Goal: Information Seeking & Learning: Learn about a topic

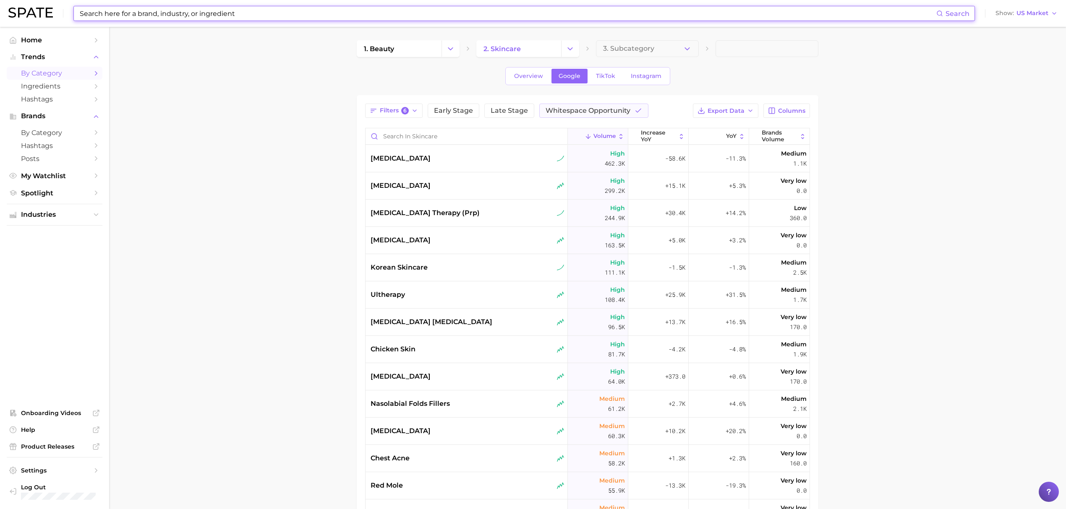
click at [311, 16] on input at bounding box center [507, 13] width 857 height 14
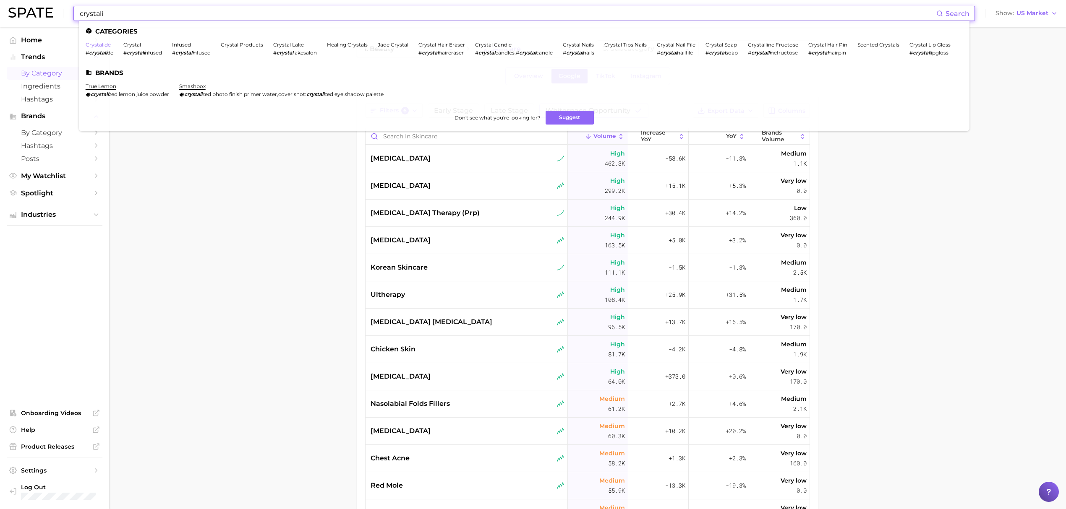
type input "crystali"
click at [100, 44] on link "crystalide" at bounding box center [98, 45] width 25 height 6
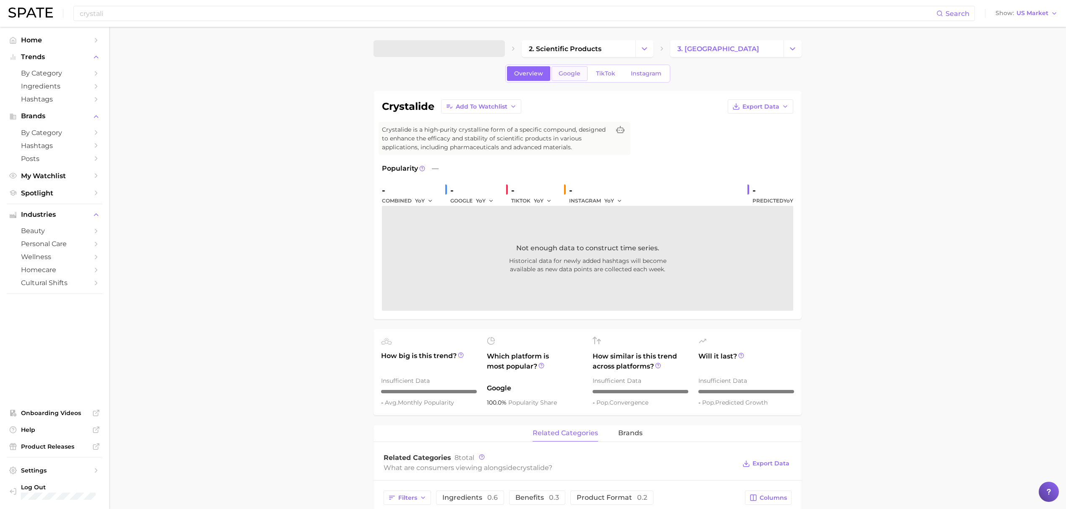
click at [566, 73] on span "Google" at bounding box center [570, 73] width 22 height 7
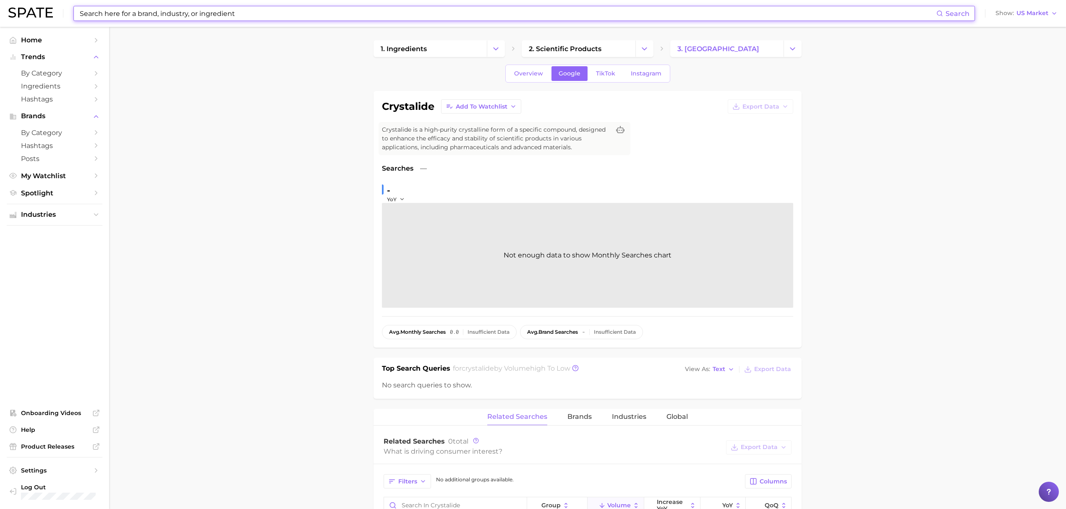
click at [276, 18] on input at bounding box center [507, 13] width 857 height 14
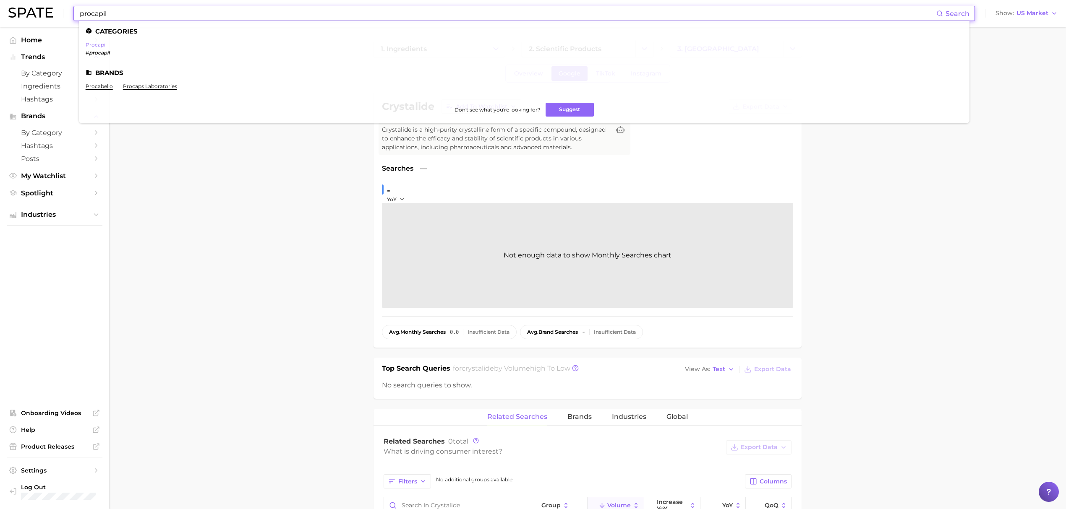
type input "procapil"
click at [103, 46] on link "procapil" at bounding box center [96, 45] width 21 height 6
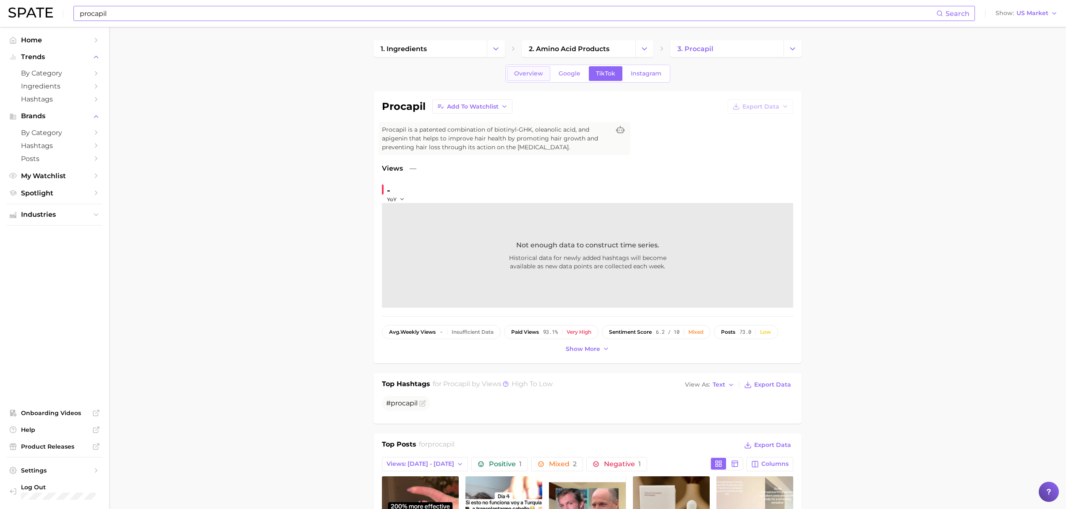
click at [524, 78] on link "Overview" at bounding box center [528, 73] width 43 height 15
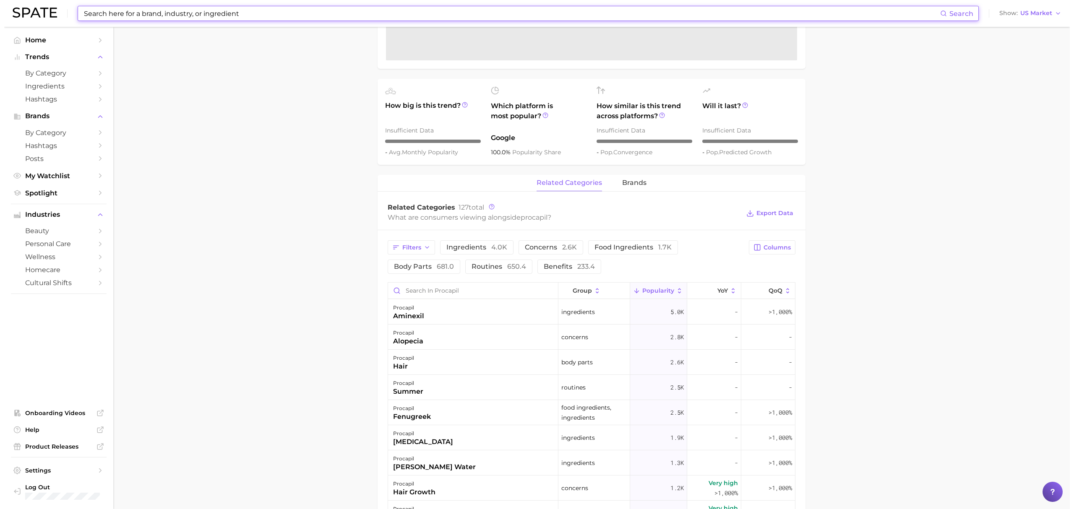
scroll to position [279, 0]
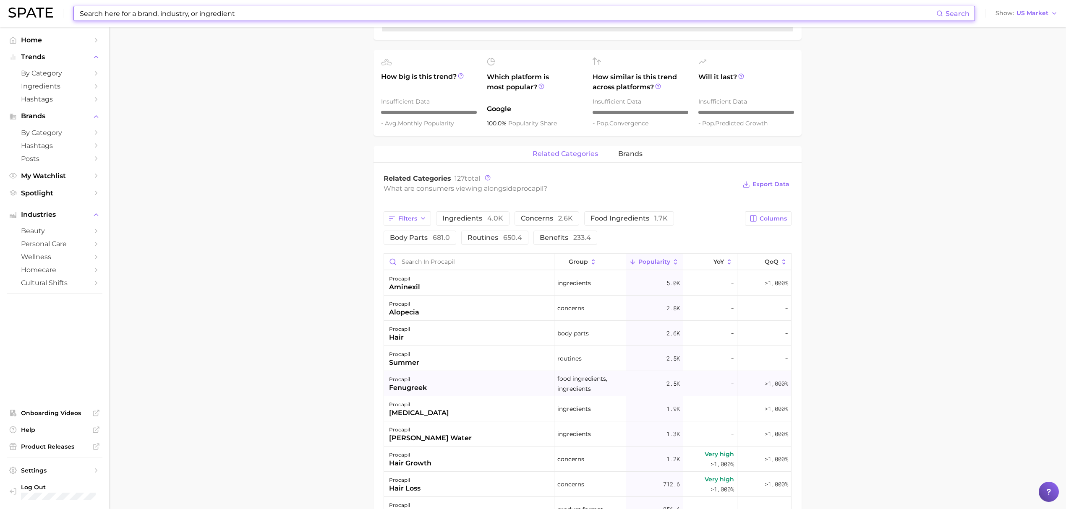
click at [478, 378] on div "procapil fenugreek" at bounding box center [469, 383] width 170 height 25
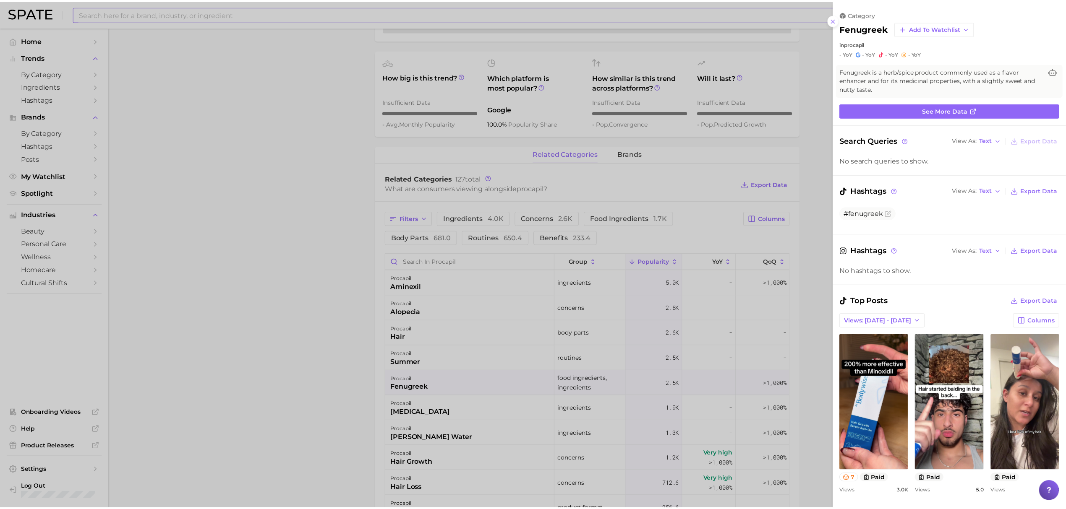
scroll to position [0, 0]
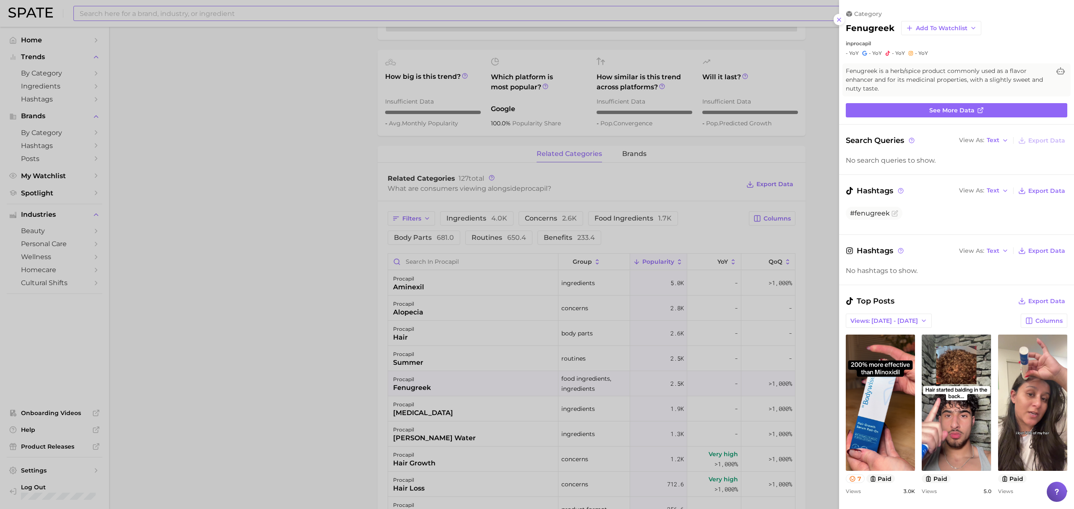
click at [394, 343] on div at bounding box center [537, 254] width 1074 height 509
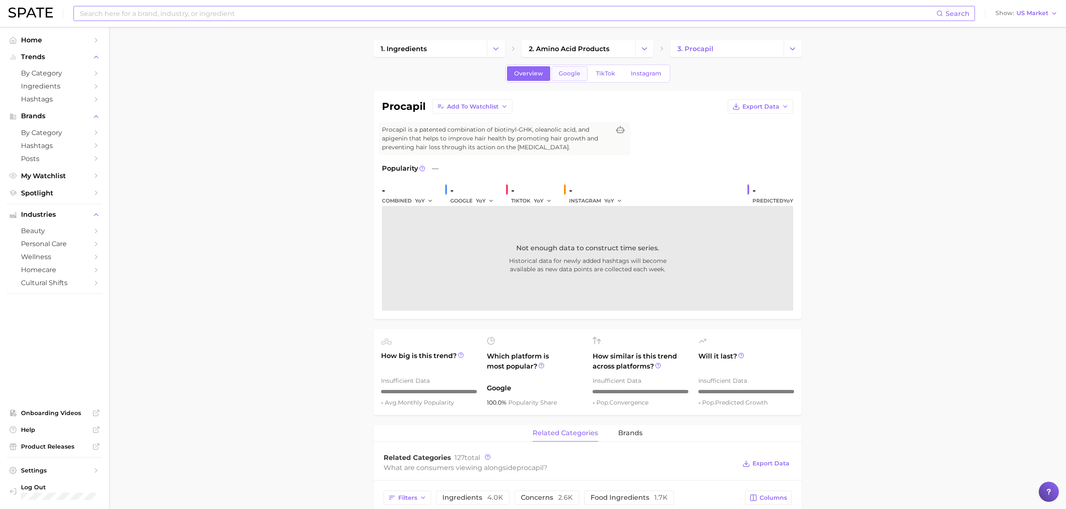
click at [576, 77] on span "Google" at bounding box center [570, 73] width 22 height 7
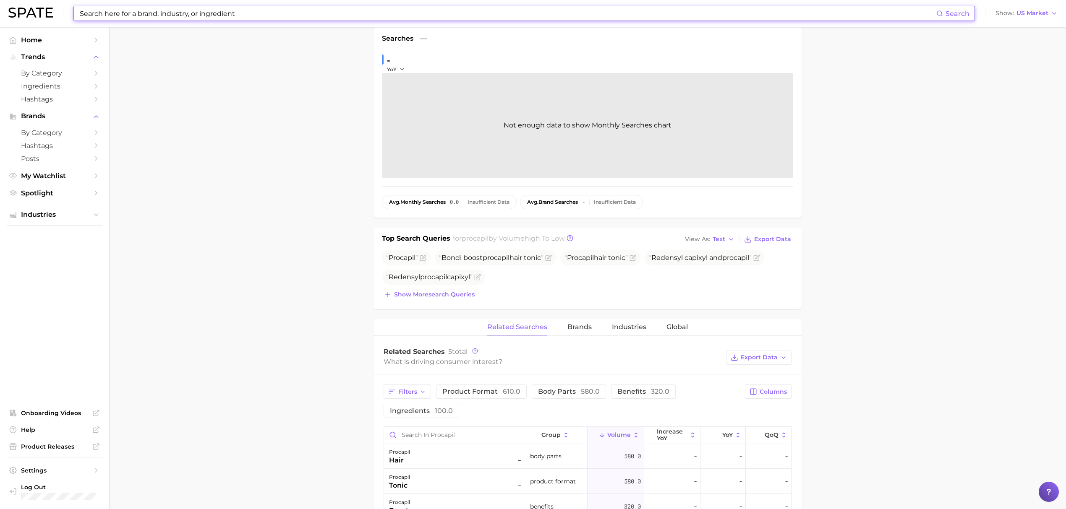
scroll to position [168, 0]
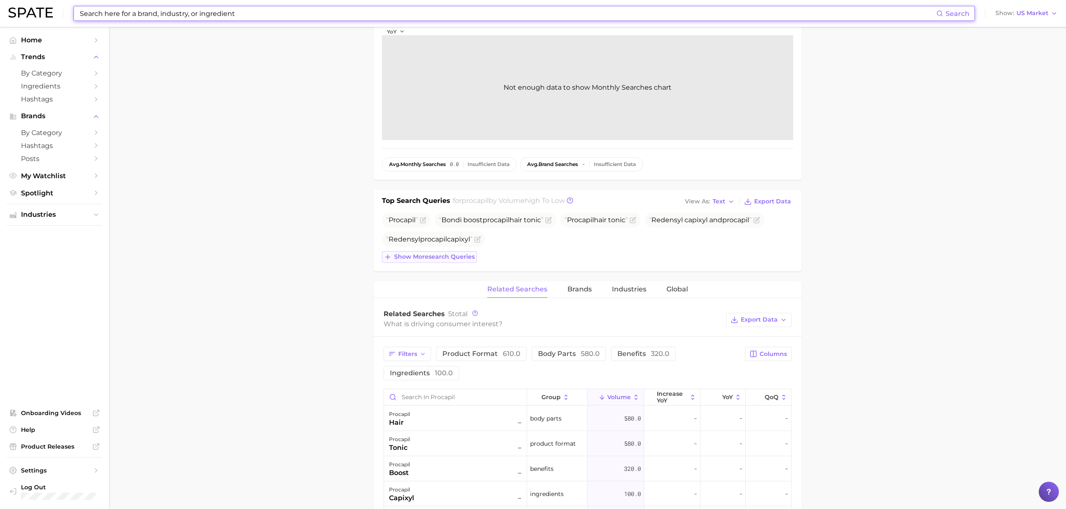
click at [399, 257] on span "Show more search queries" at bounding box center [434, 256] width 81 height 7
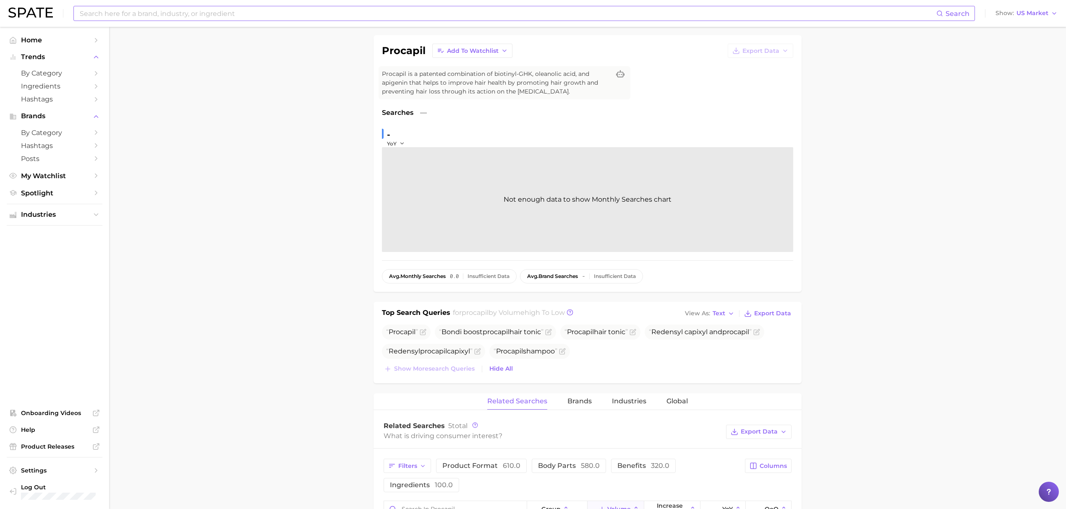
scroll to position [0, 0]
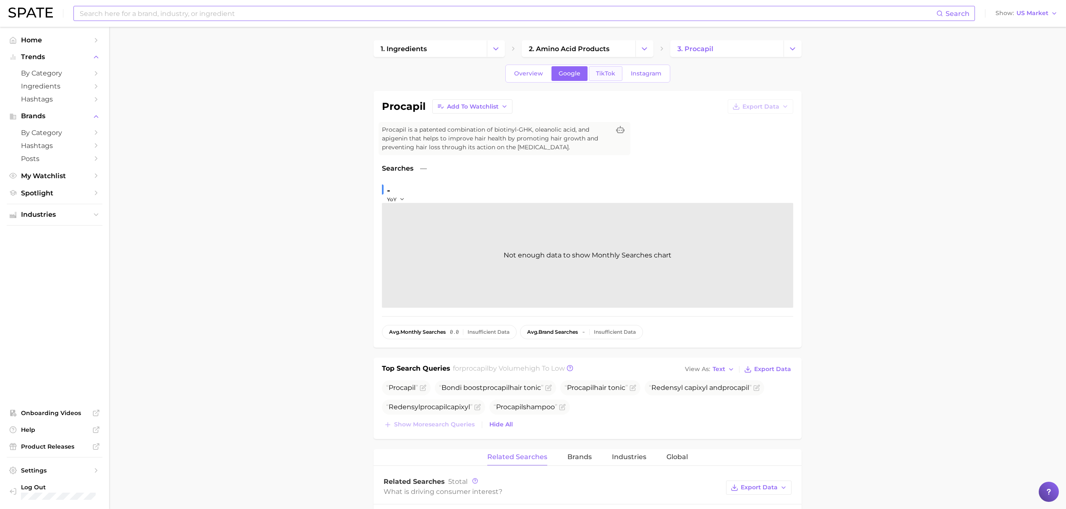
click at [611, 76] on span "TikTok" at bounding box center [605, 73] width 19 height 7
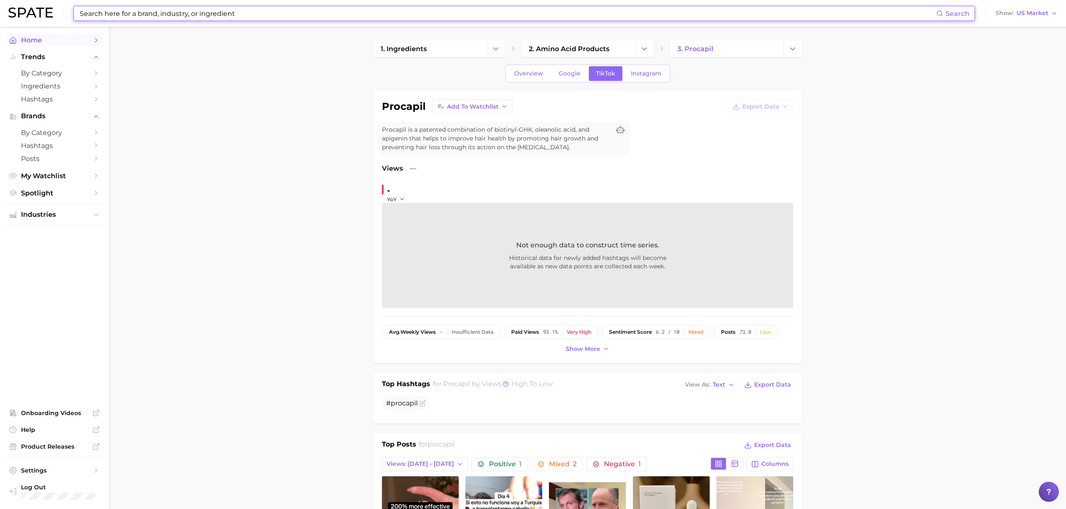
click at [76, 46] on link "Home" at bounding box center [55, 40] width 96 height 13
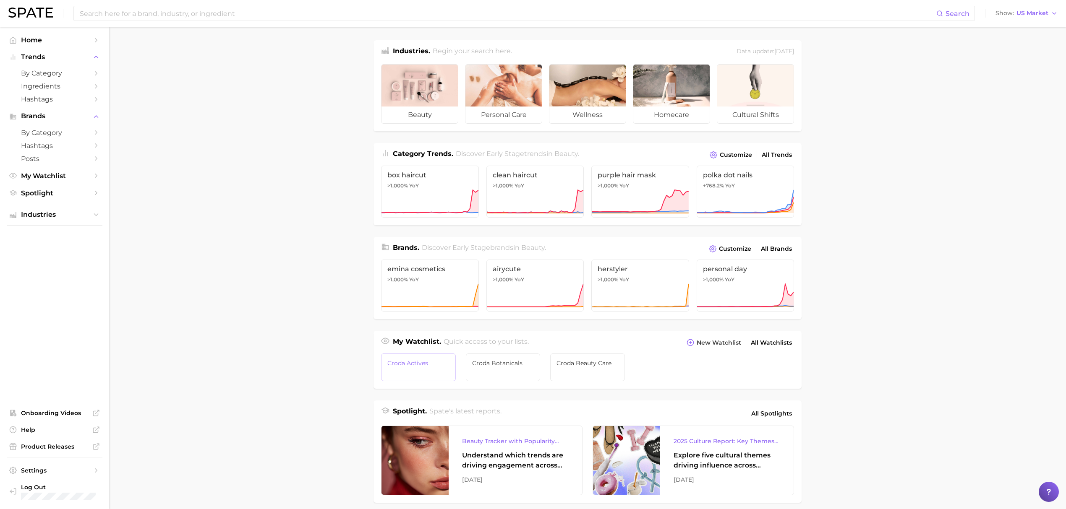
click at [427, 365] on span "Croda Actives" at bounding box center [418, 363] width 62 height 7
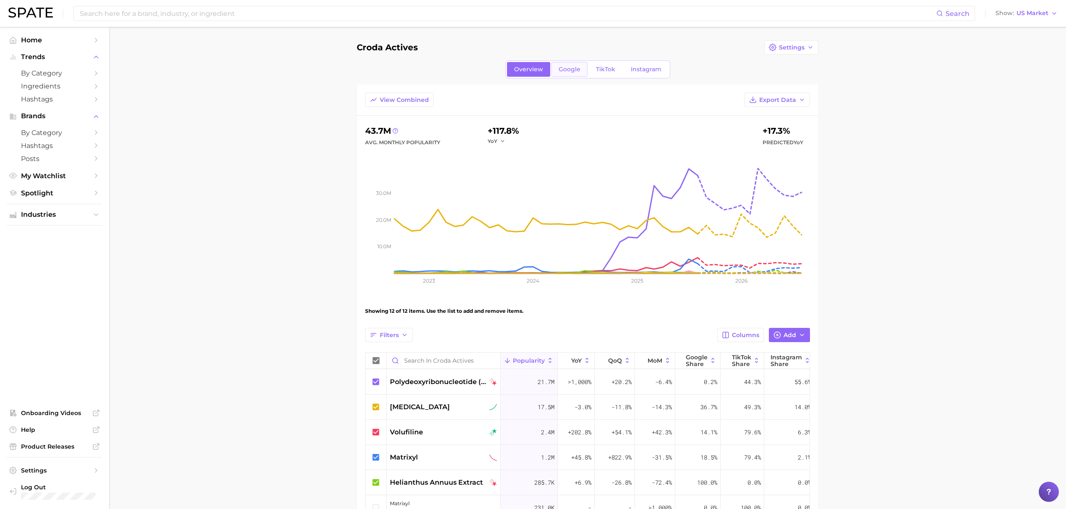
click at [556, 65] on link "Google" at bounding box center [569, 69] width 36 height 15
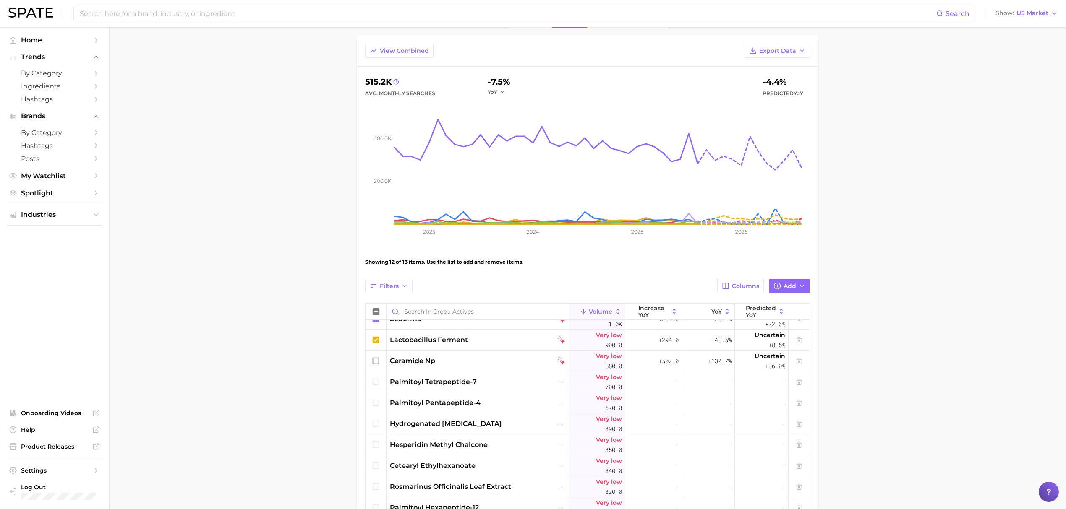
scroll to position [2, 0]
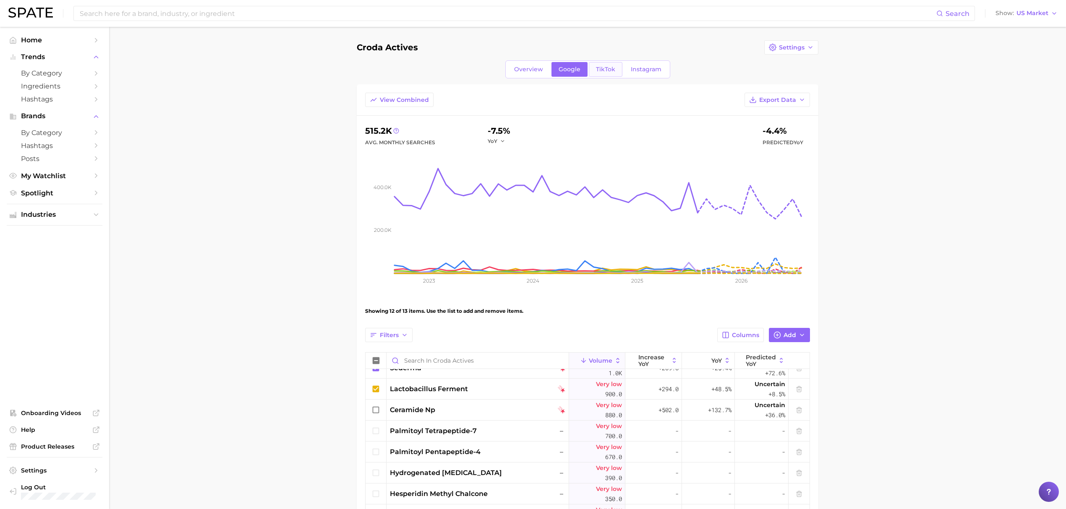
click at [603, 73] on link "TikTok" at bounding box center [606, 69] width 34 height 15
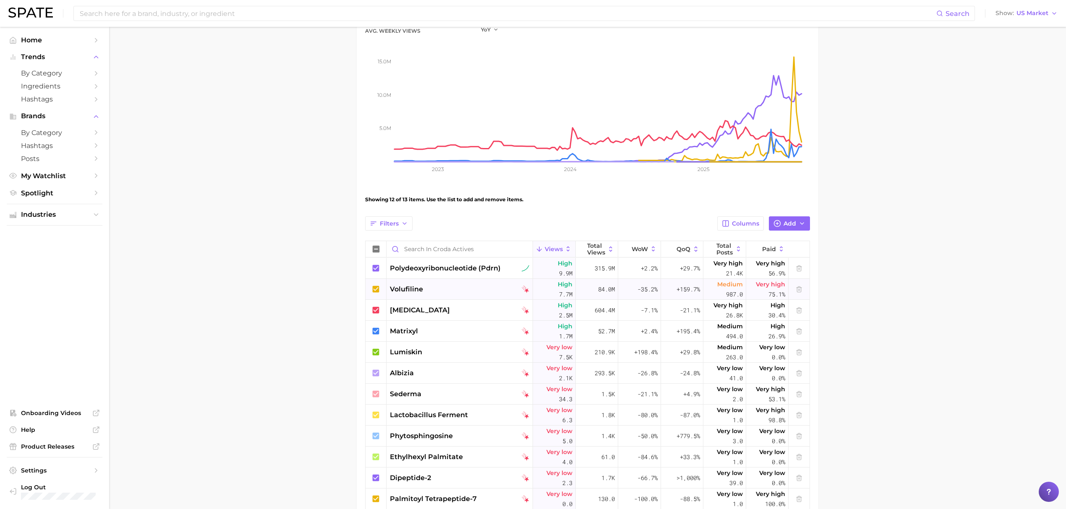
click at [427, 286] on div "volufiline" at bounding box center [459, 290] width 139 height 10
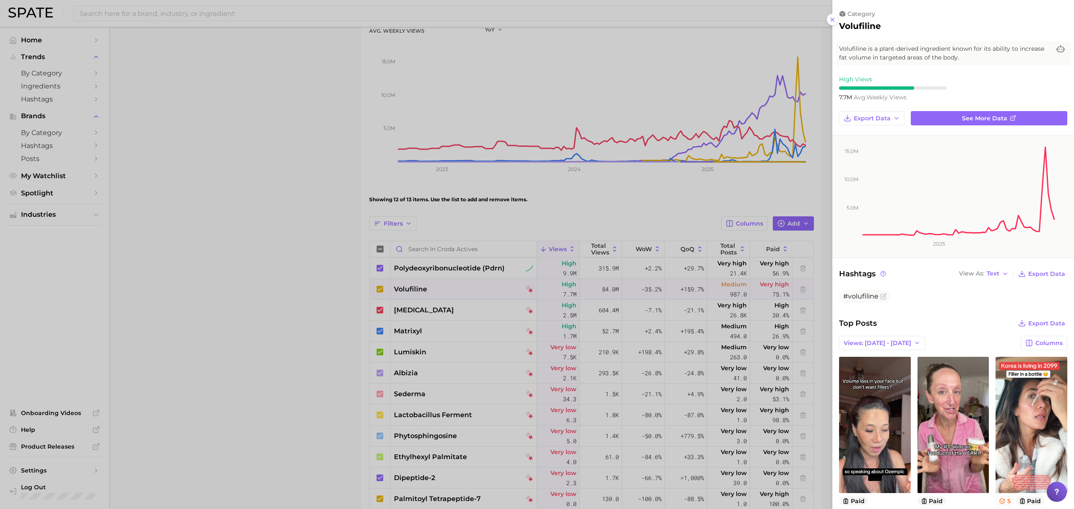
click at [341, 285] on div at bounding box center [537, 254] width 1074 height 509
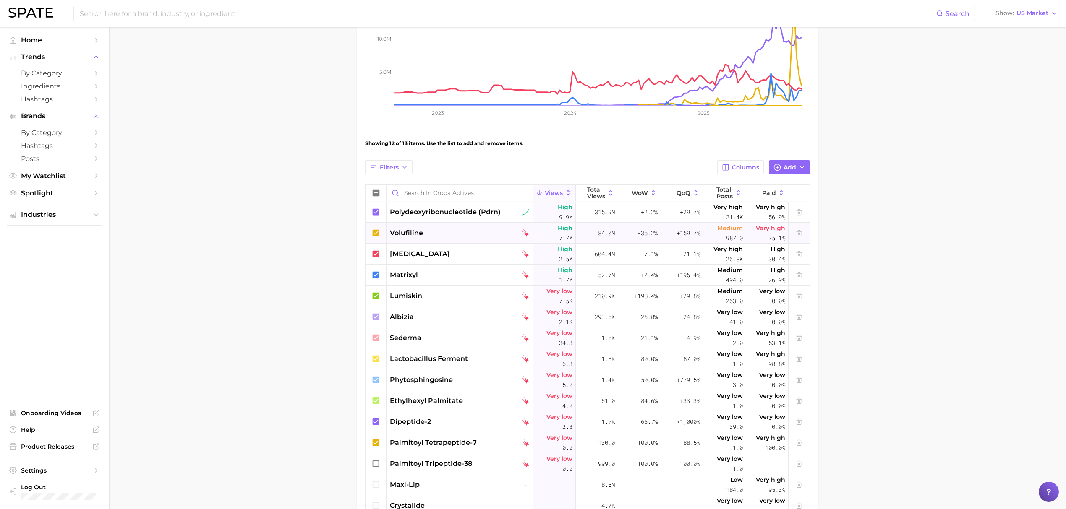
click at [470, 294] on div "lumiskin" at bounding box center [459, 296] width 139 height 10
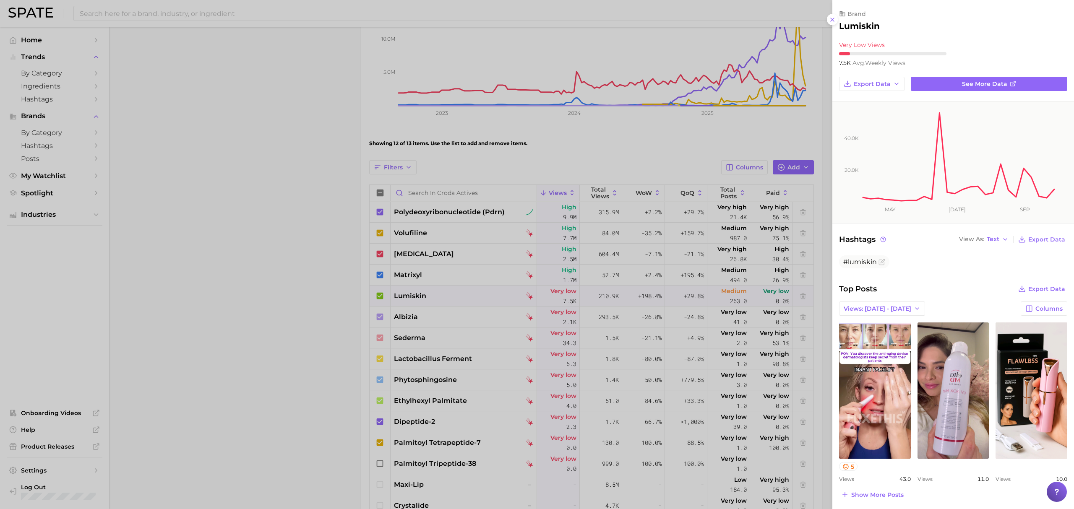
click at [274, 318] on div at bounding box center [537, 254] width 1074 height 509
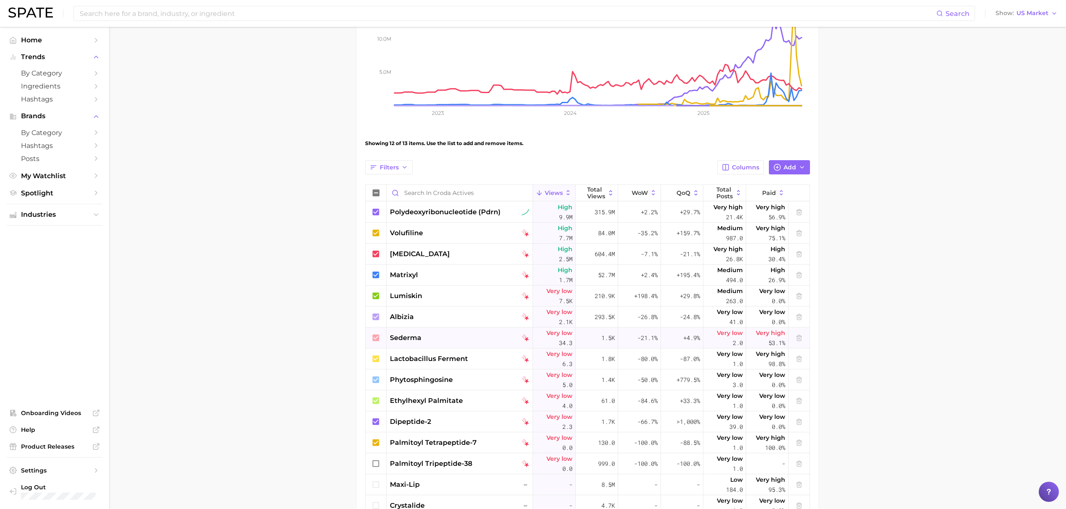
click at [426, 331] on div "sederma" at bounding box center [460, 338] width 146 height 21
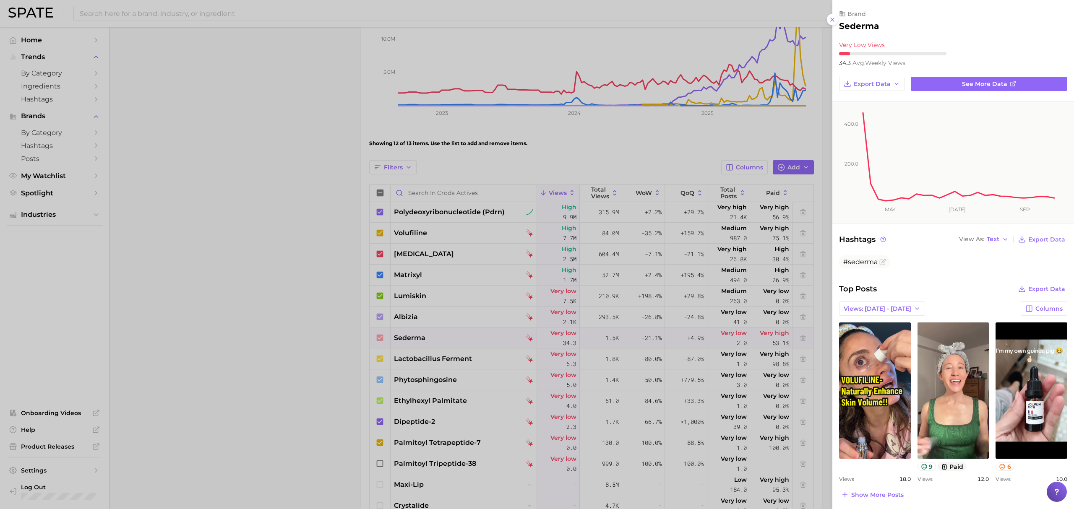
click at [312, 288] on div at bounding box center [537, 254] width 1074 height 509
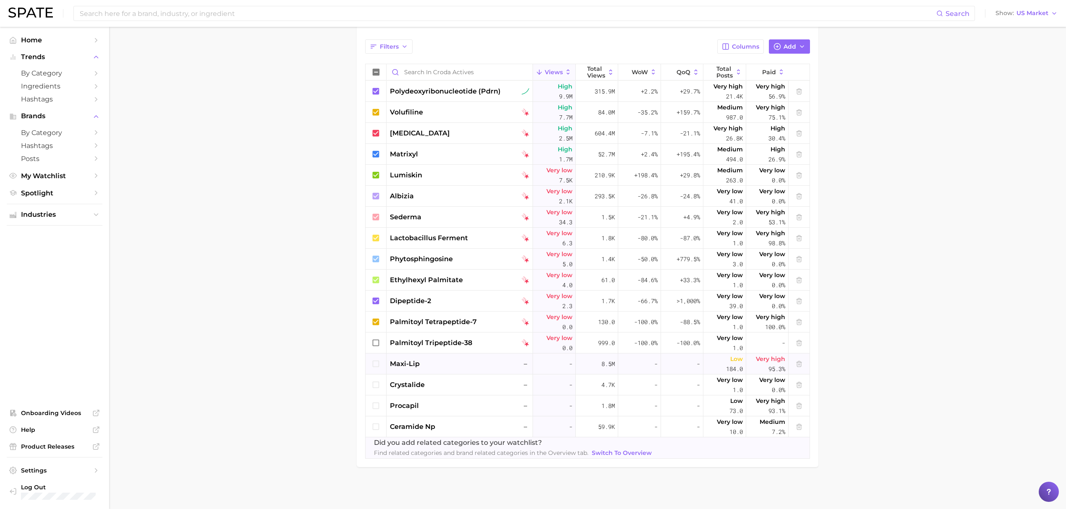
click at [456, 365] on div "maxi-lip –" at bounding box center [459, 364] width 139 height 10
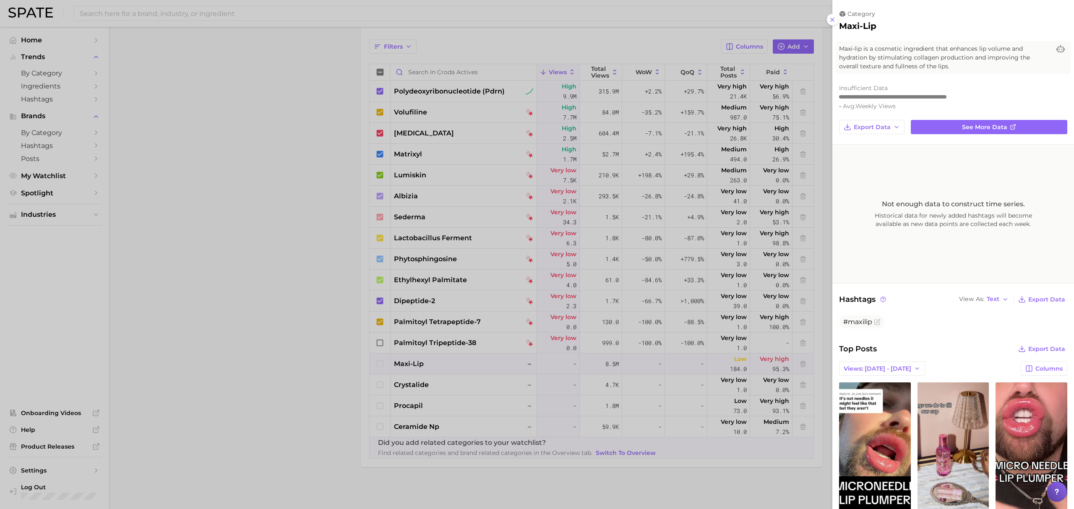
click at [422, 382] on div at bounding box center [537, 254] width 1074 height 509
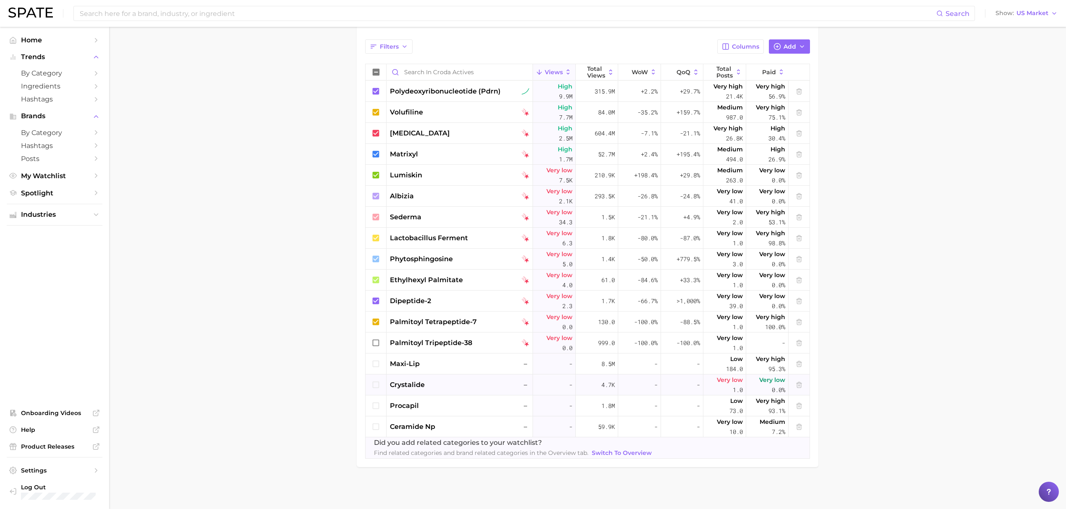
click at [436, 382] on div "crystalide –" at bounding box center [459, 385] width 139 height 10
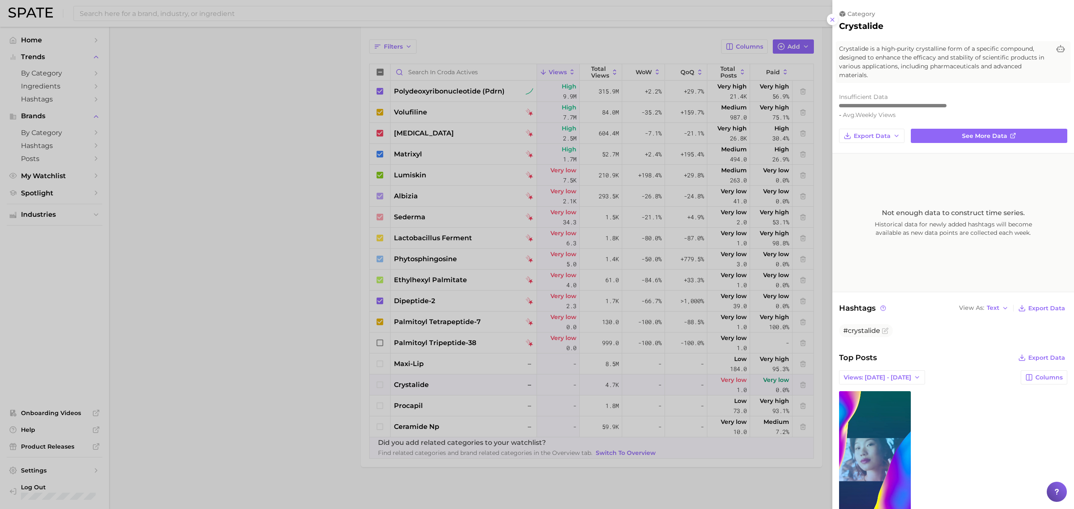
click at [298, 290] on div at bounding box center [537, 254] width 1074 height 509
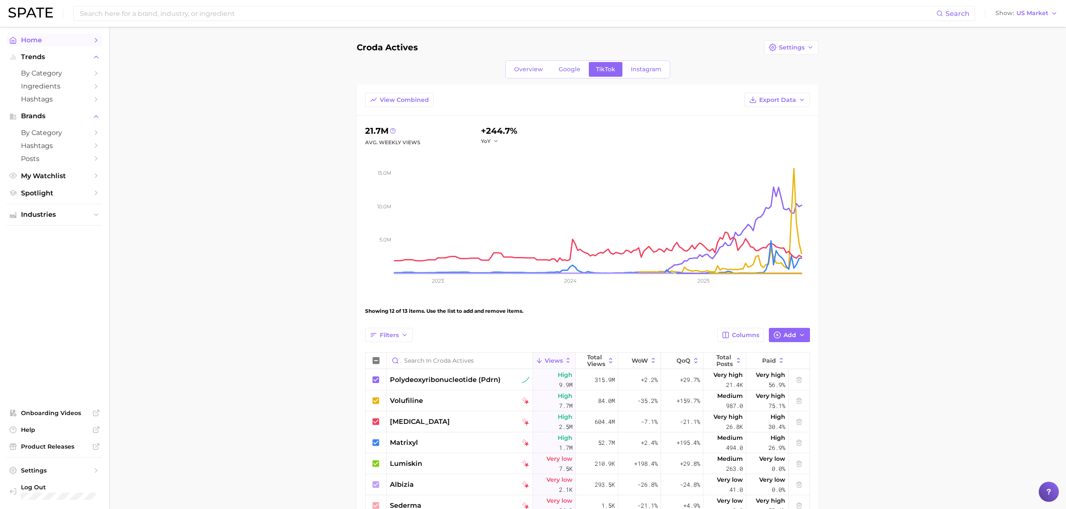
click at [88, 36] on span "Home" at bounding box center [54, 40] width 67 height 8
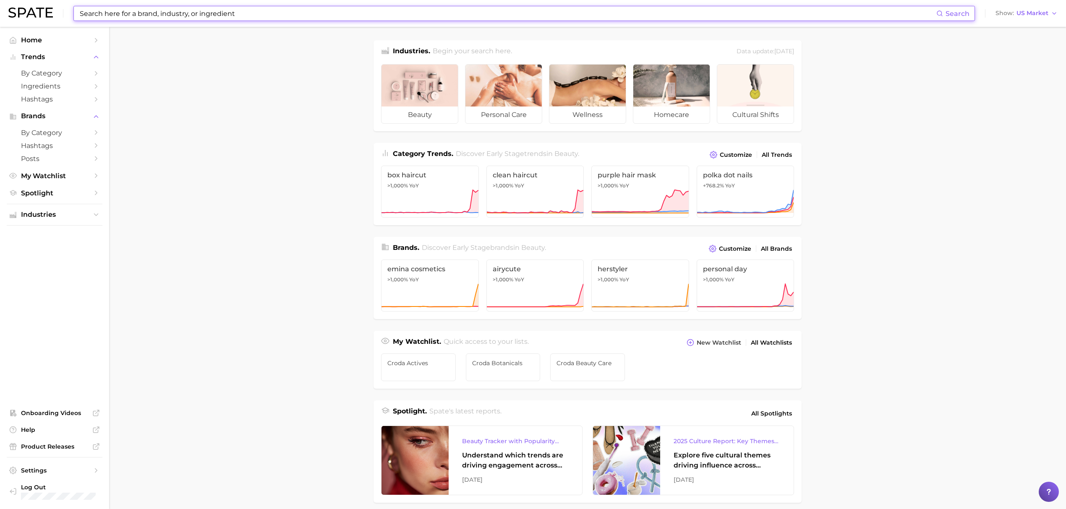
click at [347, 16] on input at bounding box center [507, 13] width 857 height 14
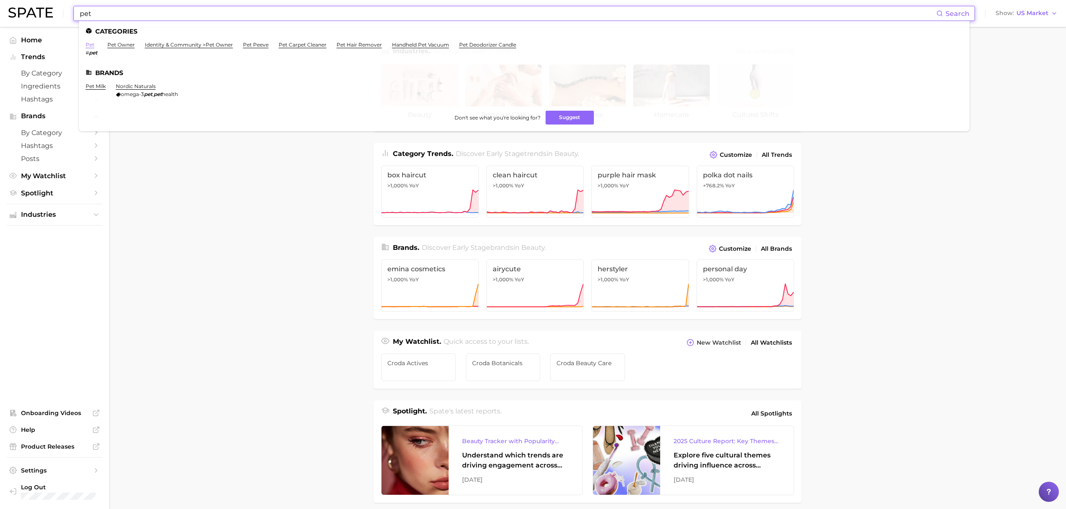
type input "pet"
click at [89, 44] on link "pet" at bounding box center [90, 45] width 9 height 6
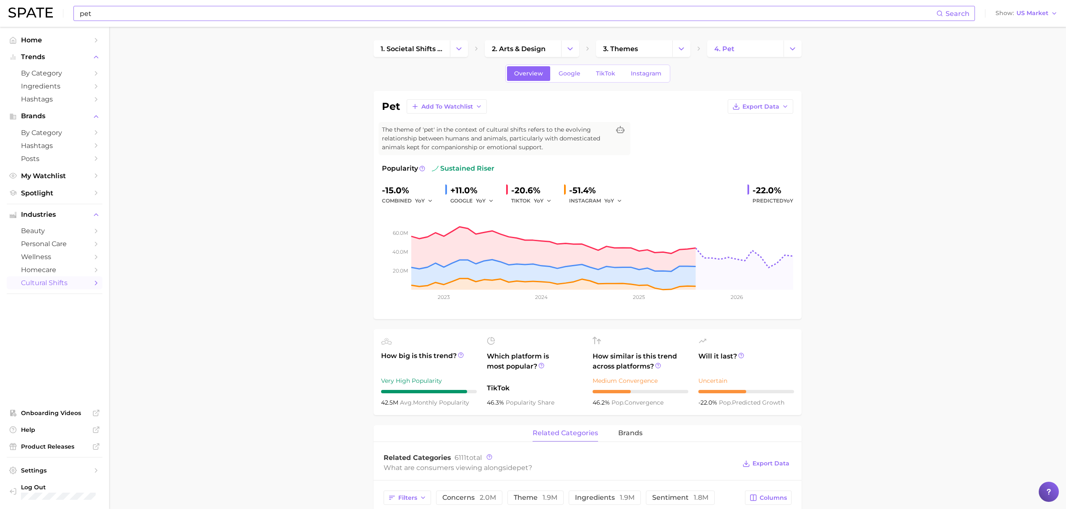
click at [183, 18] on input "pet" at bounding box center [507, 13] width 857 height 14
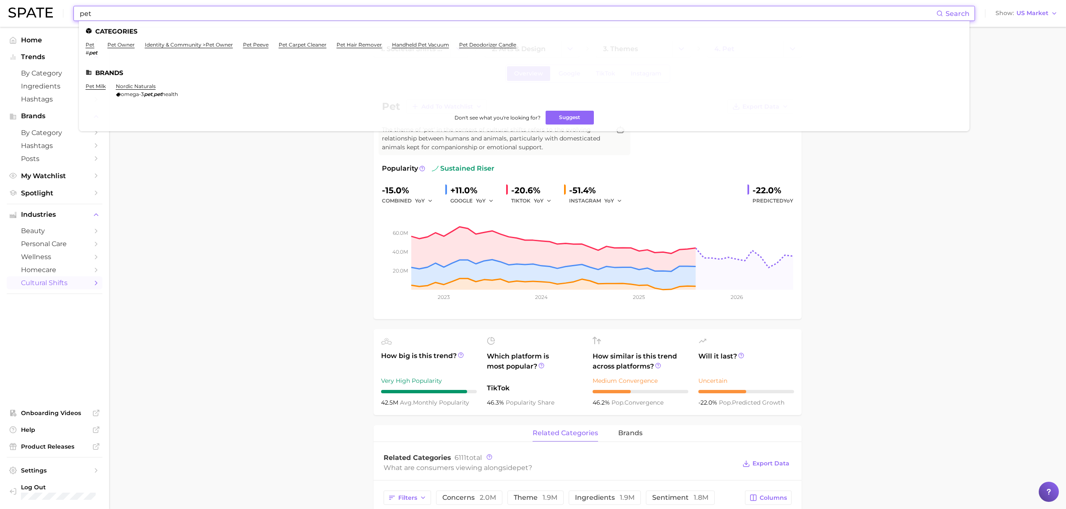
click at [183, 18] on input "pet" at bounding box center [507, 13] width 857 height 14
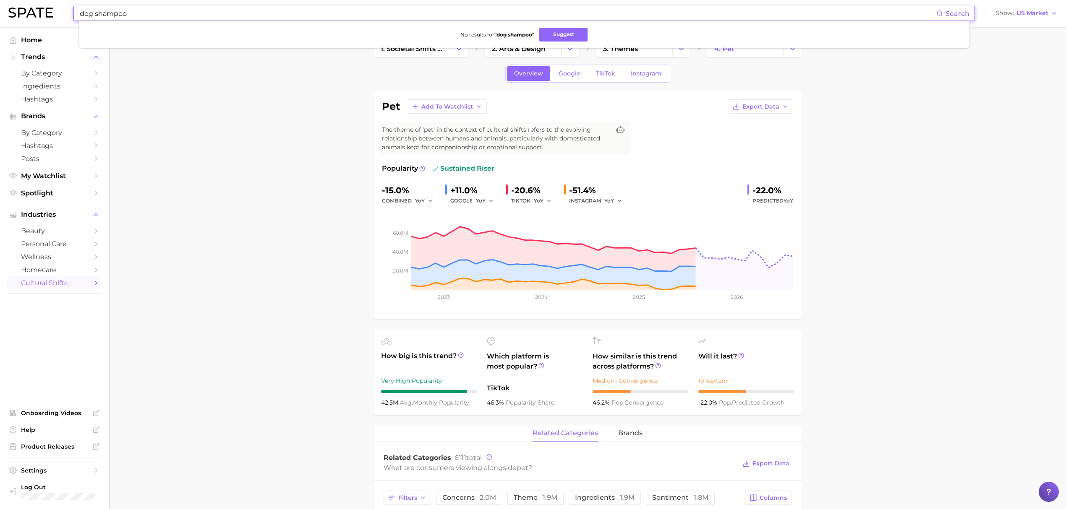
click at [178, 11] on input "dog shampoo" at bounding box center [507, 13] width 857 height 14
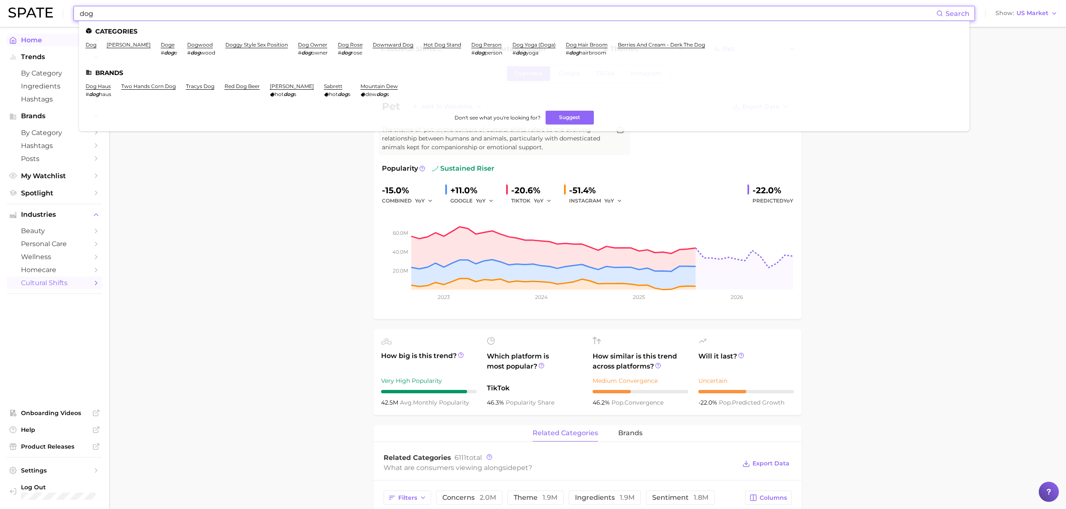
type input "dog"
click at [42, 44] on span "Home" at bounding box center [54, 40] width 67 height 8
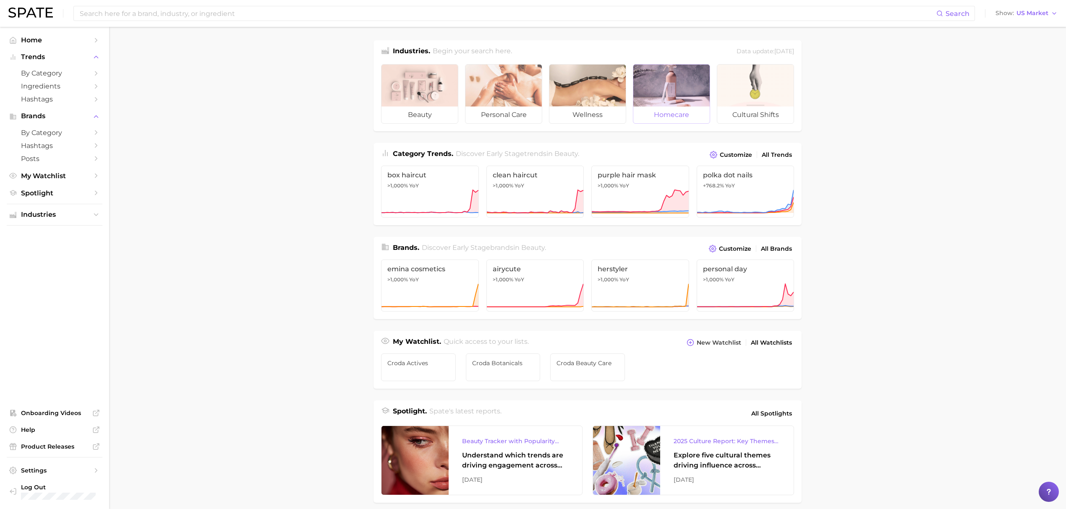
click at [676, 91] on div at bounding box center [671, 86] width 76 height 42
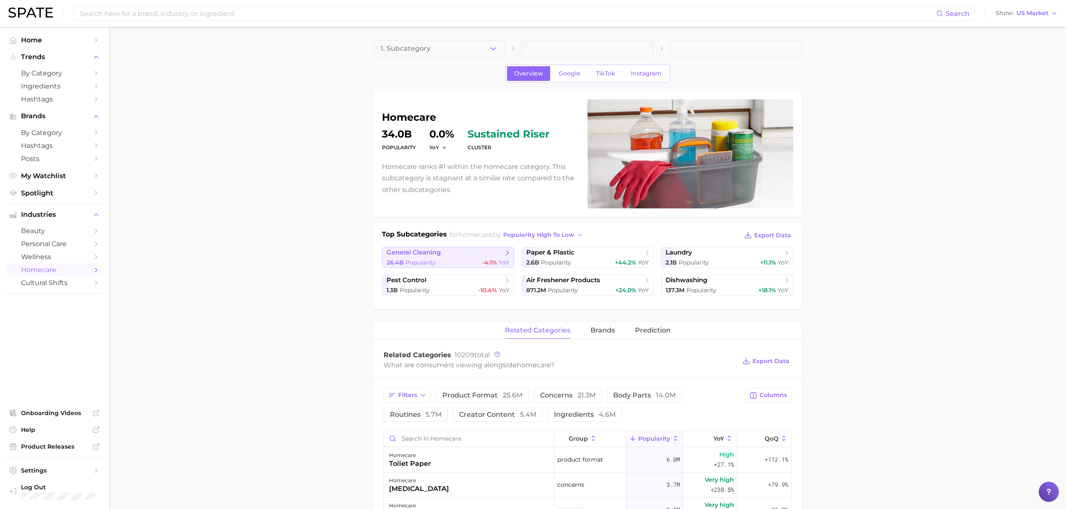
click at [442, 260] on div "26.4b Popularity -4.1% YoY" at bounding box center [448, 263] width 123 height 8
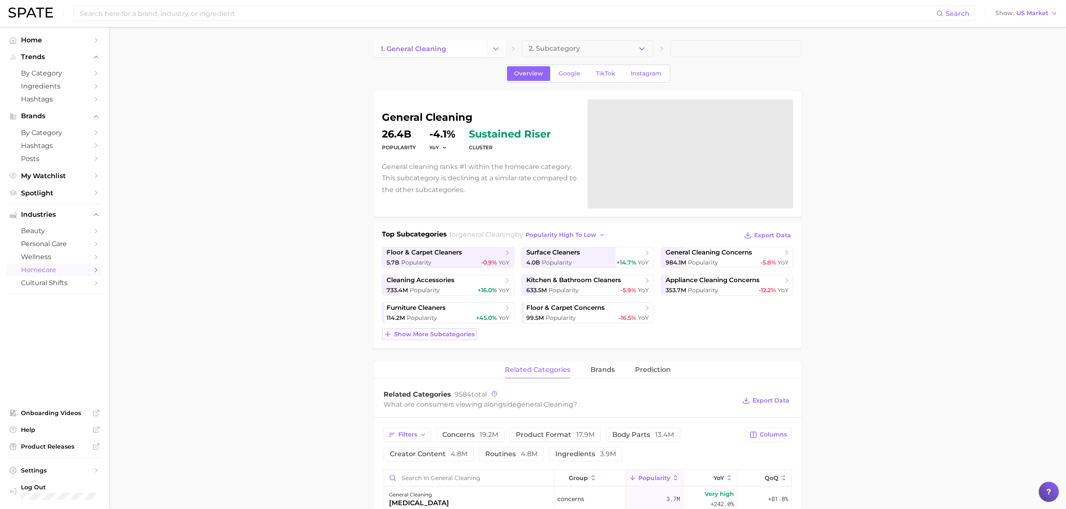
click at [415, 339] on button "Show more subcategories" at bounding box center [429, 335] width 95 height 12
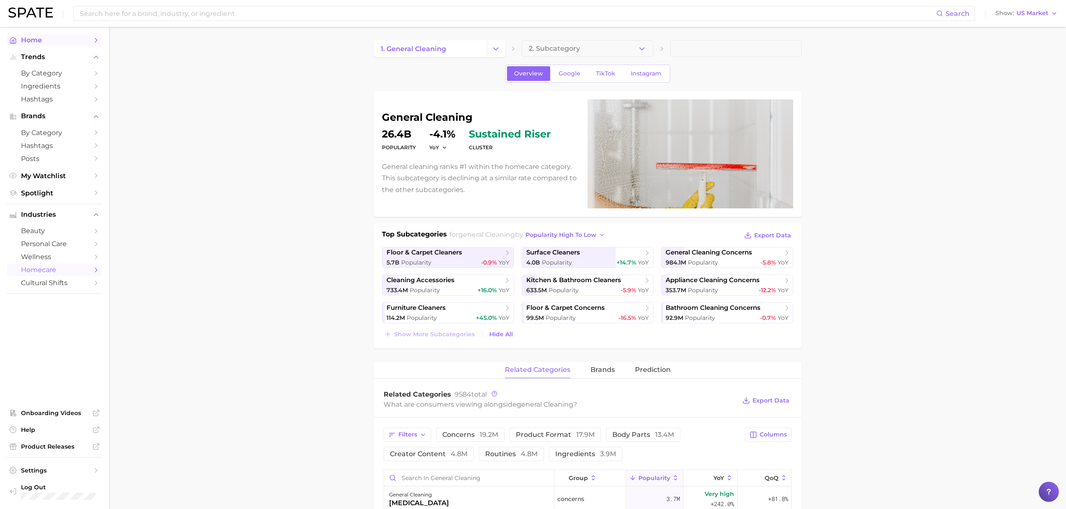
click at [57, 42] on span "Home" at bounding box center [54, 40] width 67 height 8
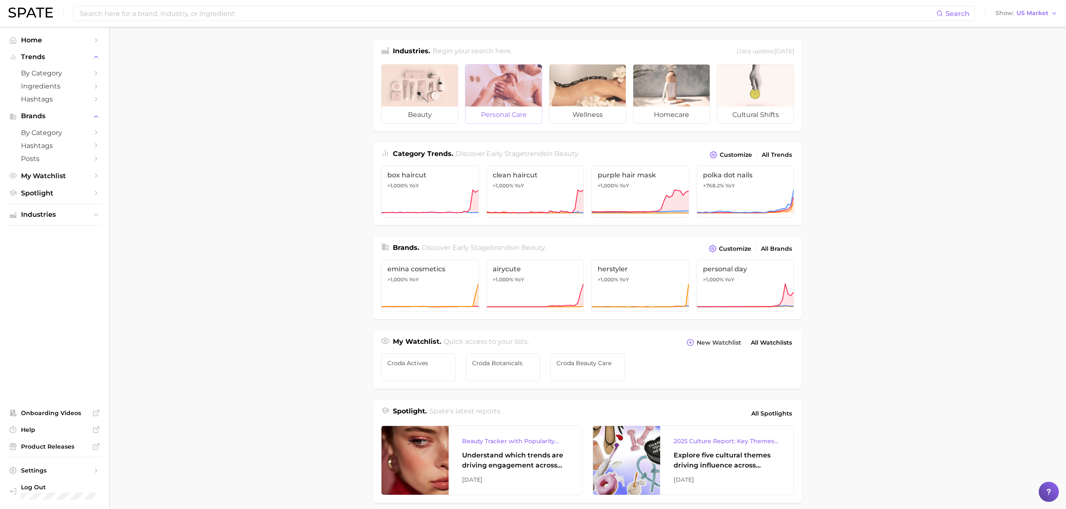
click at [497, 115] on span "personal care" at bounding box center [503, 115] width 76 height 17
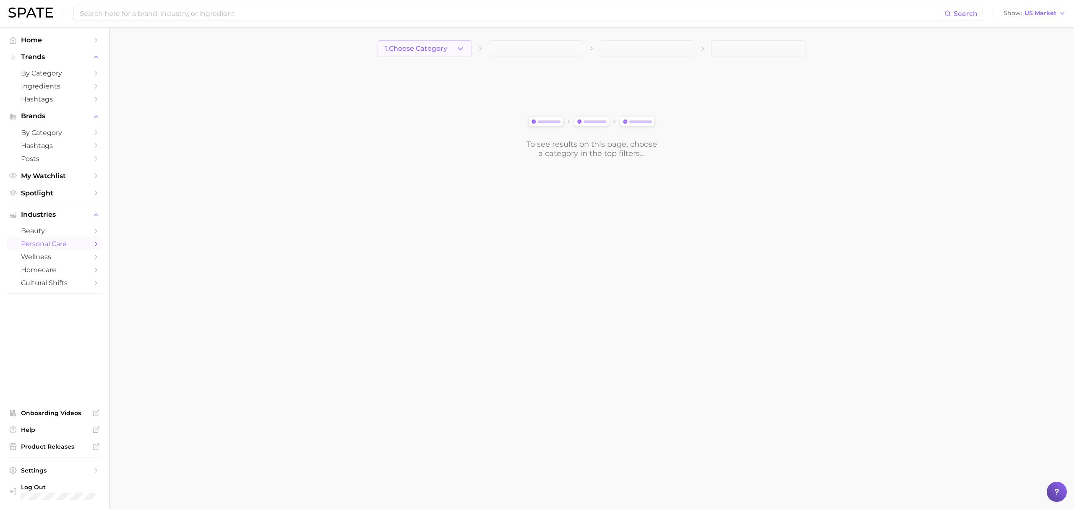
click at [460, 48] on icon "button" at bounding box center [460, 48] width 9 height 9
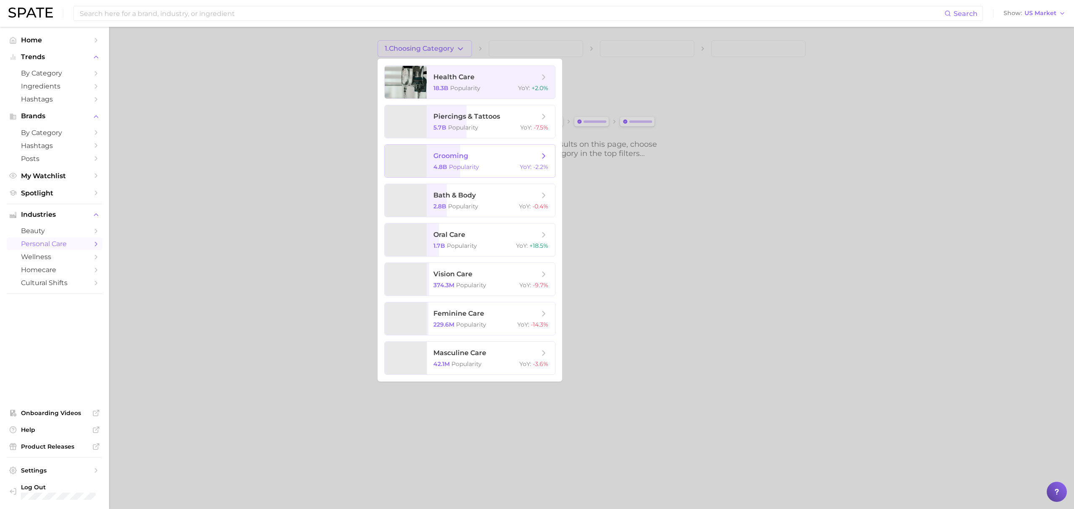
click at [457, 167] on span "Popularity" at bounding box center [464, 167] width 30 height 8
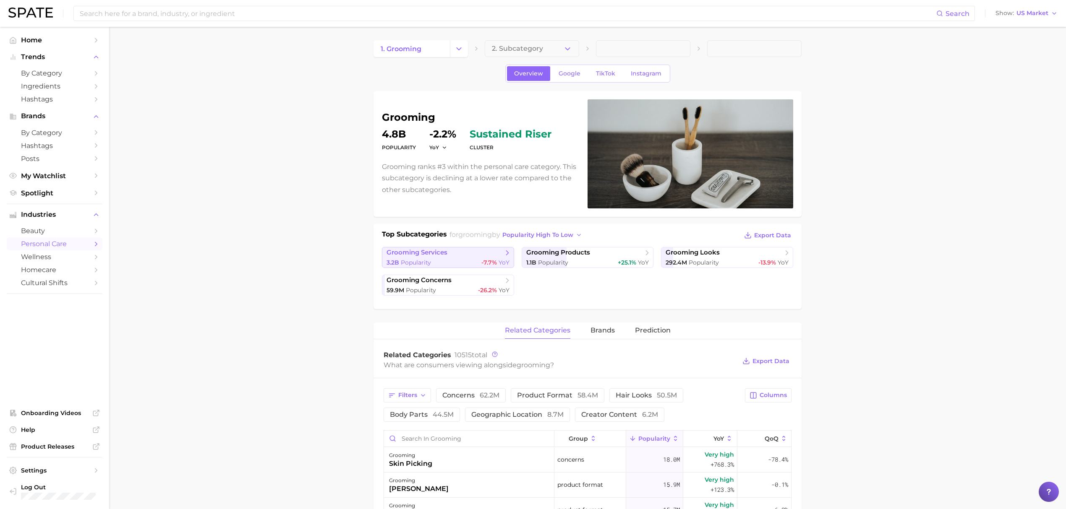
click at [456, 264] on div "3.2b Popularity -7.7% YoY" at bounding box center [448, 263] width 123 height 8
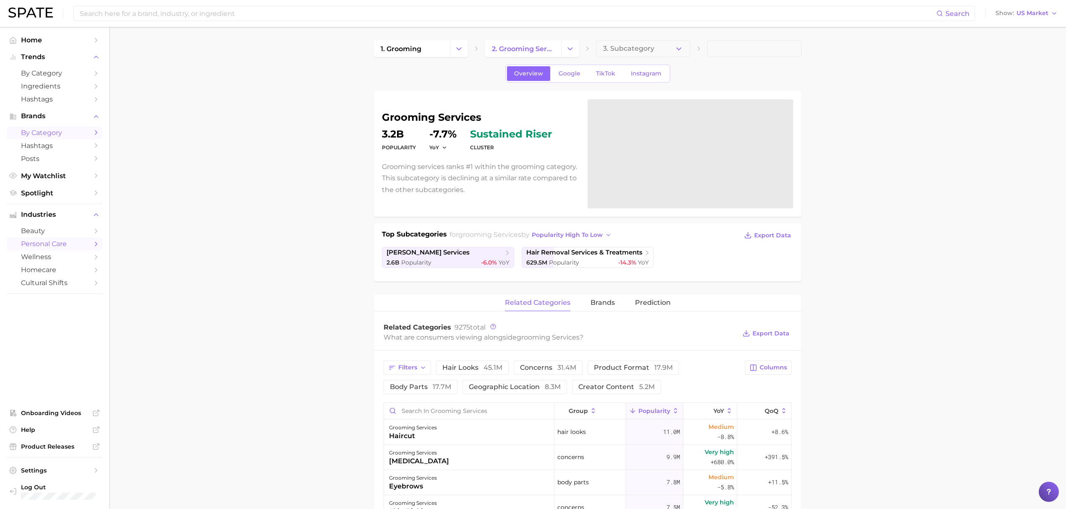
click at [81, 136] on span "by Category" at bounding box center [54, 133] width 67 height 8
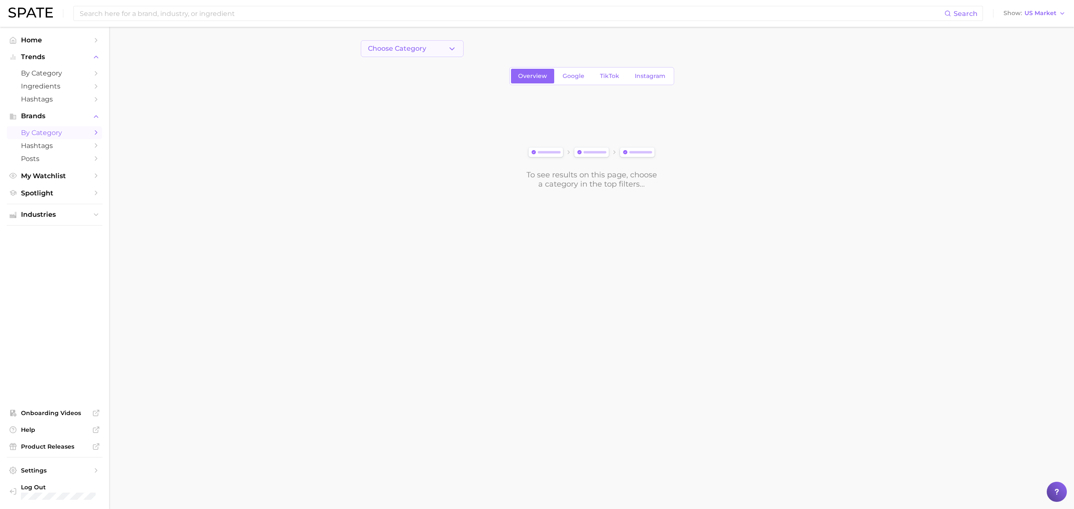
click at [412, 50] on span "Choose Category" at bounding box center [397, 49] width 58 height 8
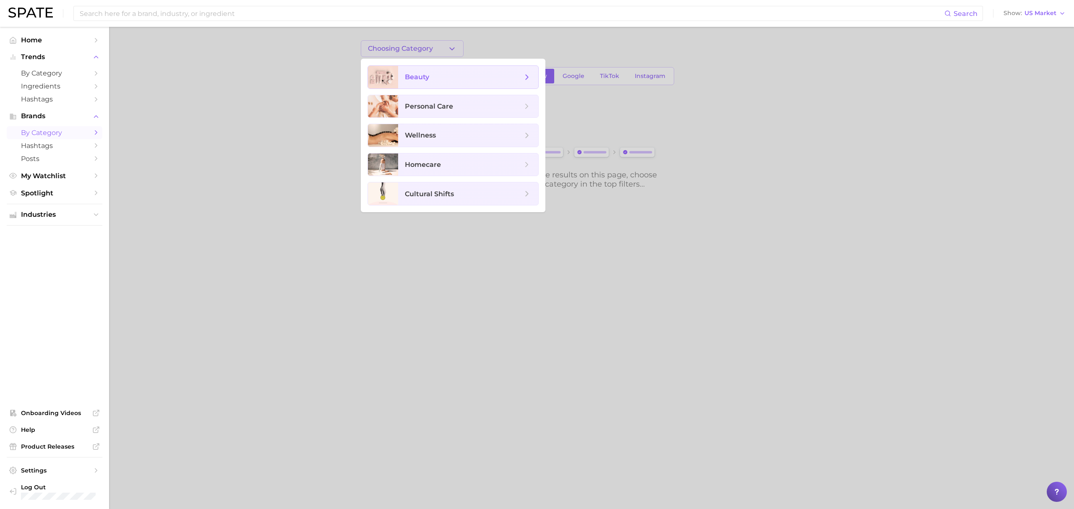
click at [417, 71] on span "beauty" at bounding box center [468, 77] width 140 height 23
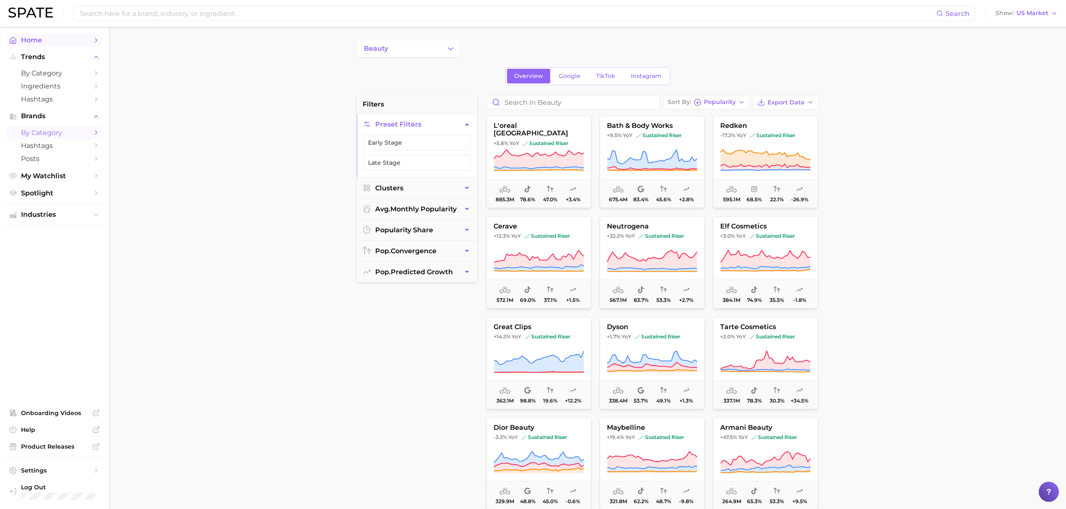
click at [61, 44] on span "Home" at bounding box center [54, 40] width 67 height 8
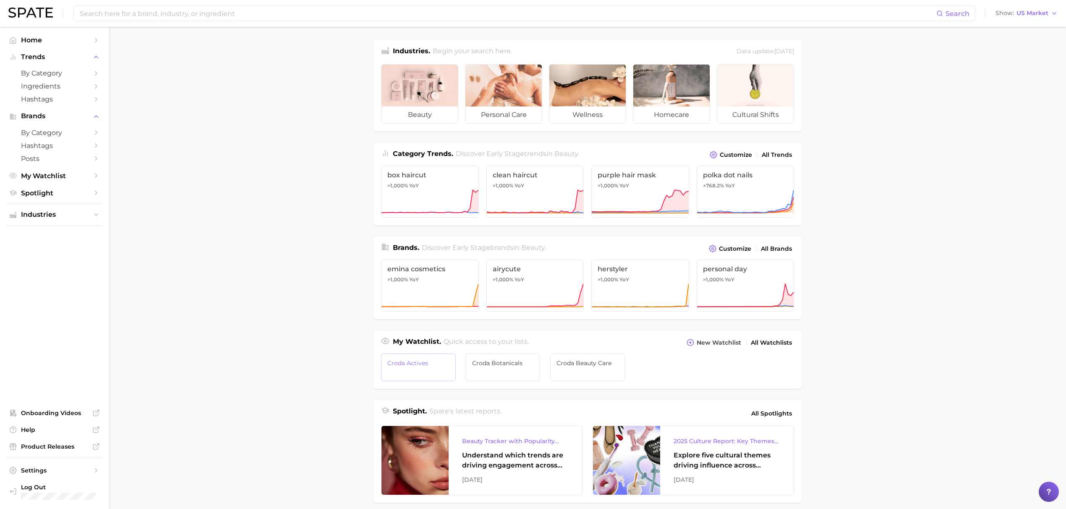
click at [434, 367] on span "Croda Actives" at bounding box center [418, 363] width 62 height 7
click at [311, 193] on main "Industries. Begin your search here. Data update: [DATE] beauty personal care we…" at bounding box center [587, 354] width 957 height 655
click at [575, 370] on link "Croda Beauty Care" at bounding box center [587, 368] width 75 height 28
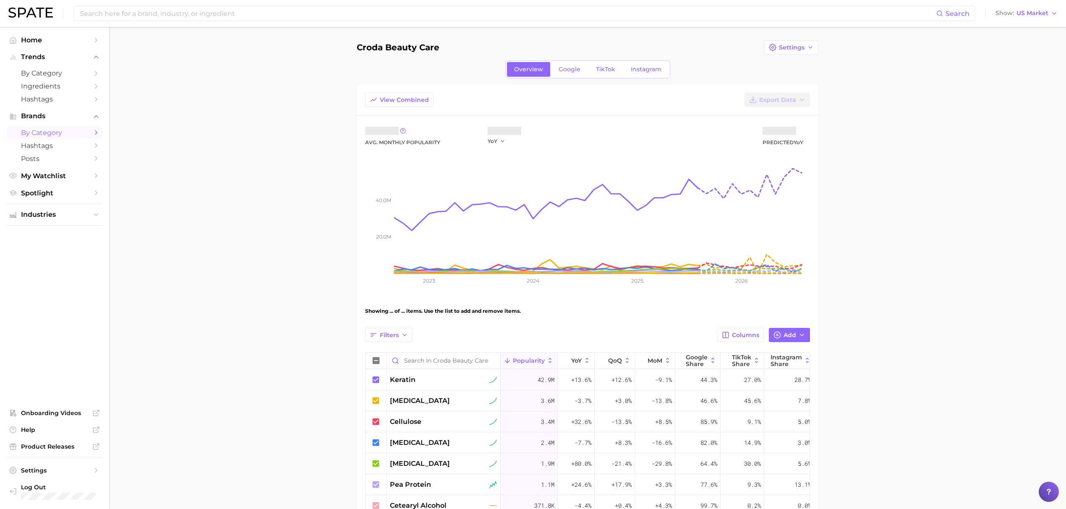
click at [55, 137] on span "by Category" at bounding box center [54, 133] width 67 height 8
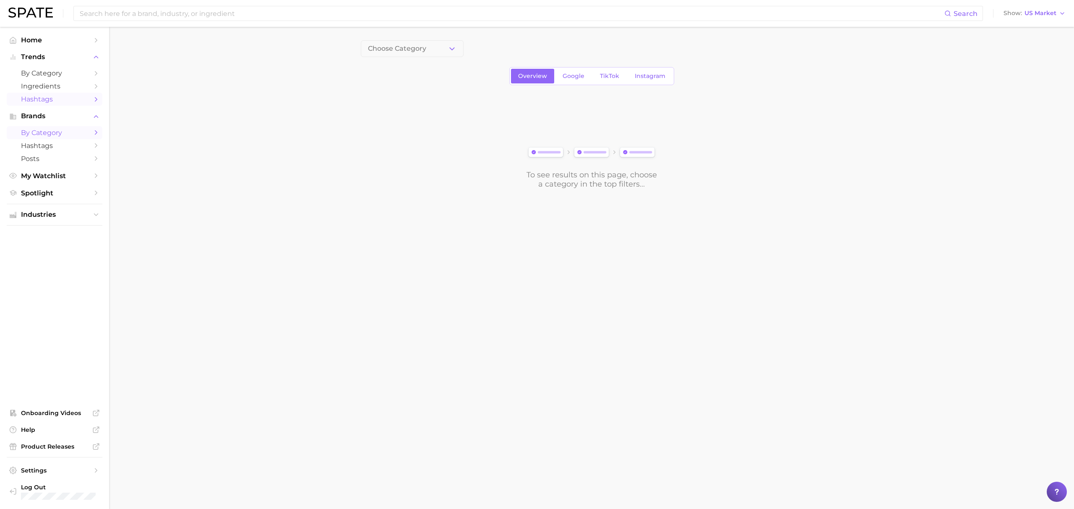
click at [73, 101] on span "Hashtags" at bounding box center [54, 99] width 67 height 8
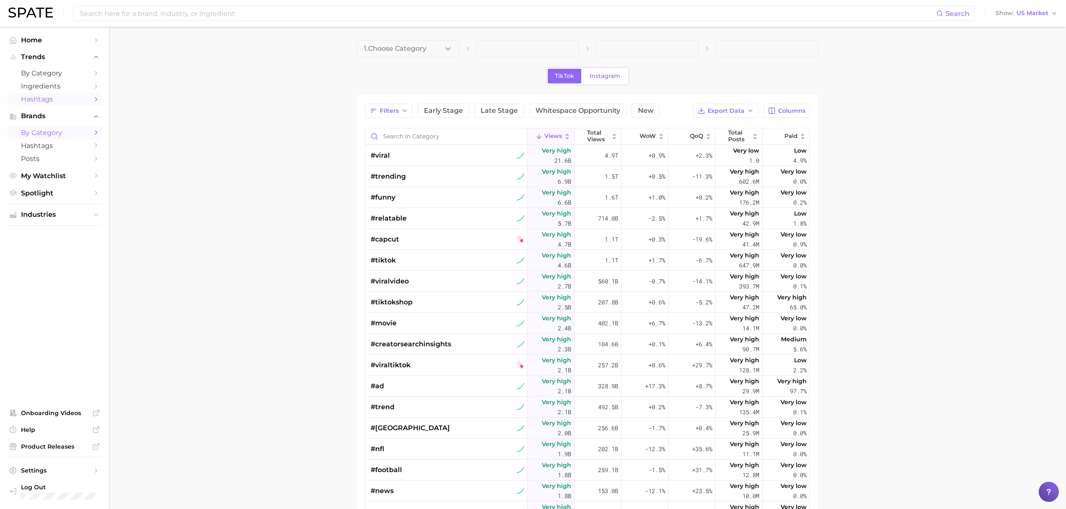
click at [70, 139] on link "by Category" at bounding box center [55, 132] width 96 height 13
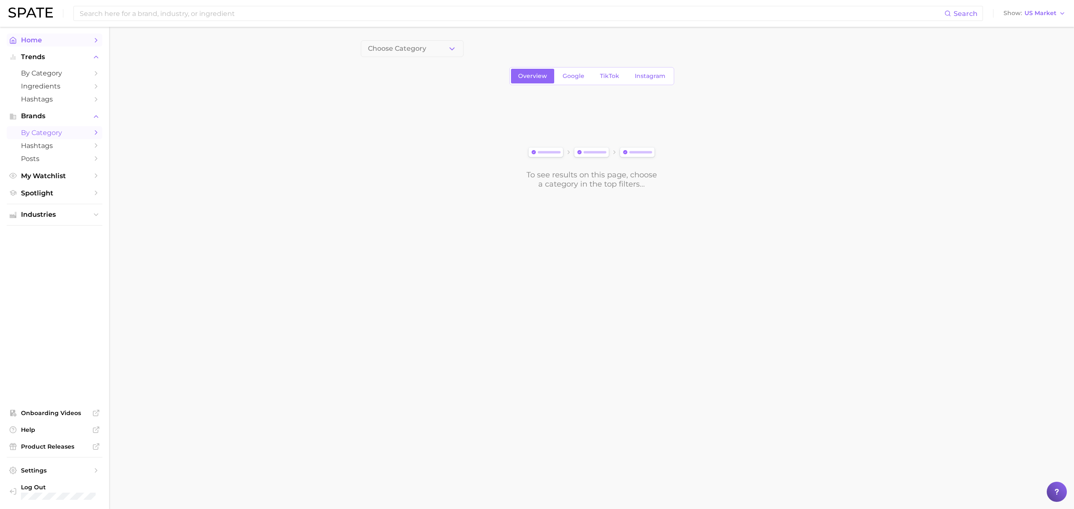
click at [55, 44] on link "Home" at bounding box center [55, 40] width 96 height 13
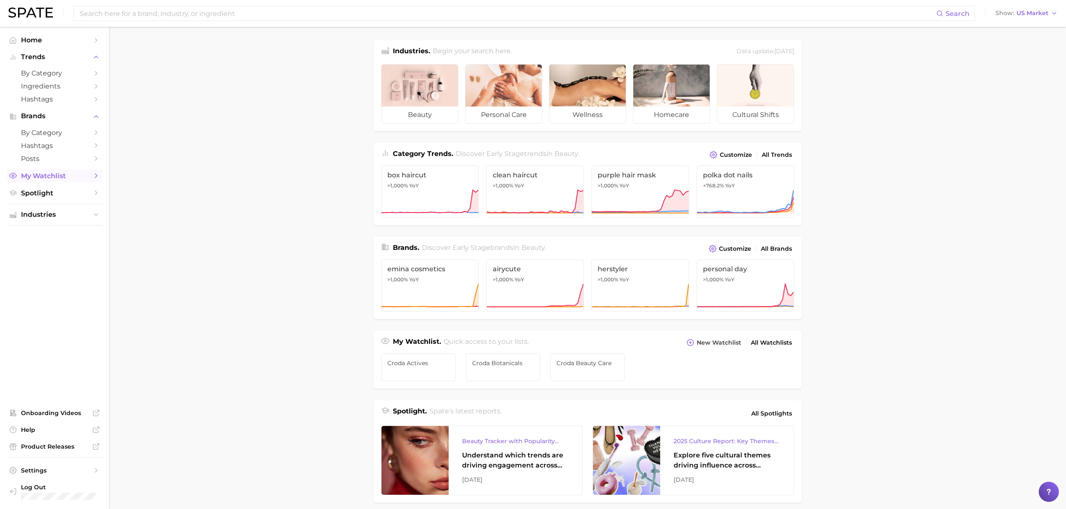
click at [49, 180] on span "My Watchlist" at bounding box center [54, 176] width 67 height 8
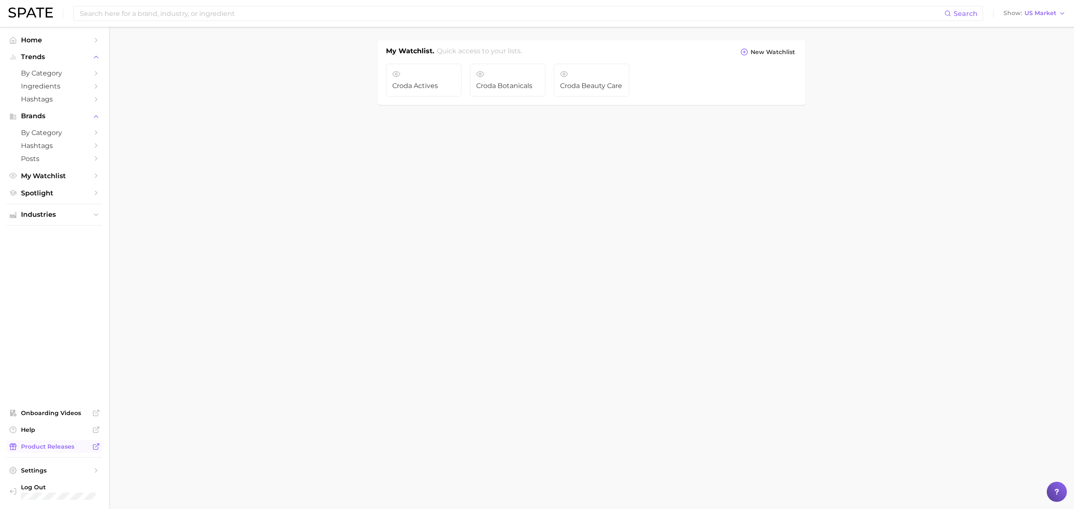
click at [65, 382] on span "Product Releases" at bounding box center [54, 447] width 67 height 8
click at [95, 382] on icon "Sidebar" at bounding box center [95, 430] width 5 height 5
click at [408, 87] on span "Croda Actives" at bounding box center [423, 86] width 63 height 8
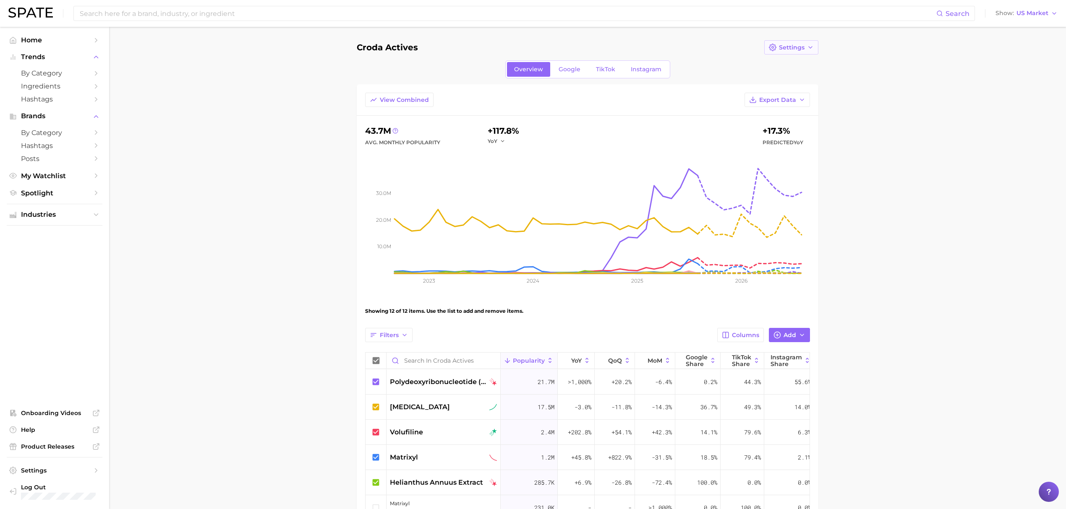
click at [805, 50] on icon "button" at bounding box center [810, 47] width 7 height 7
click at [805, 65] on span "Edit Details" at bounding box center [795, 63] width 35 height 7
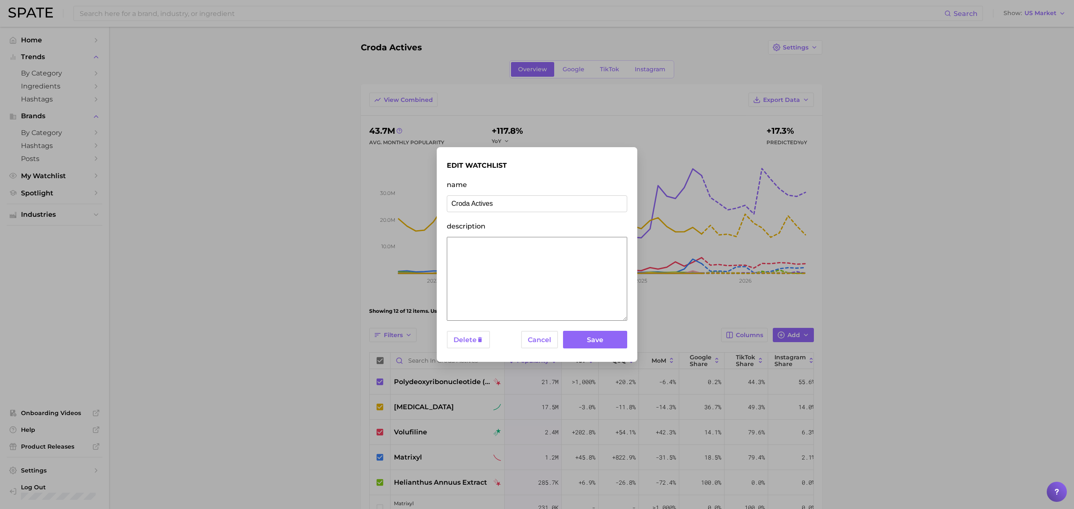
click at [805, 74] on div "edit watchlist name Croda Actives description Delete Cancel Save" at bounding box center [537, 254] width 1074 height 509
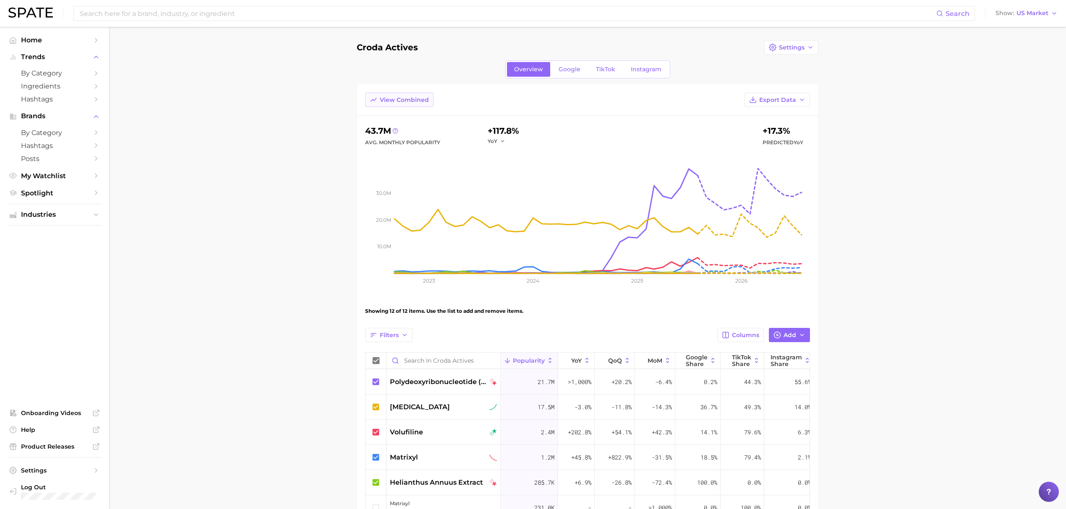
click at [392, 103] on span "View Combined" at bounding box center [404, 100] width 49 height 7
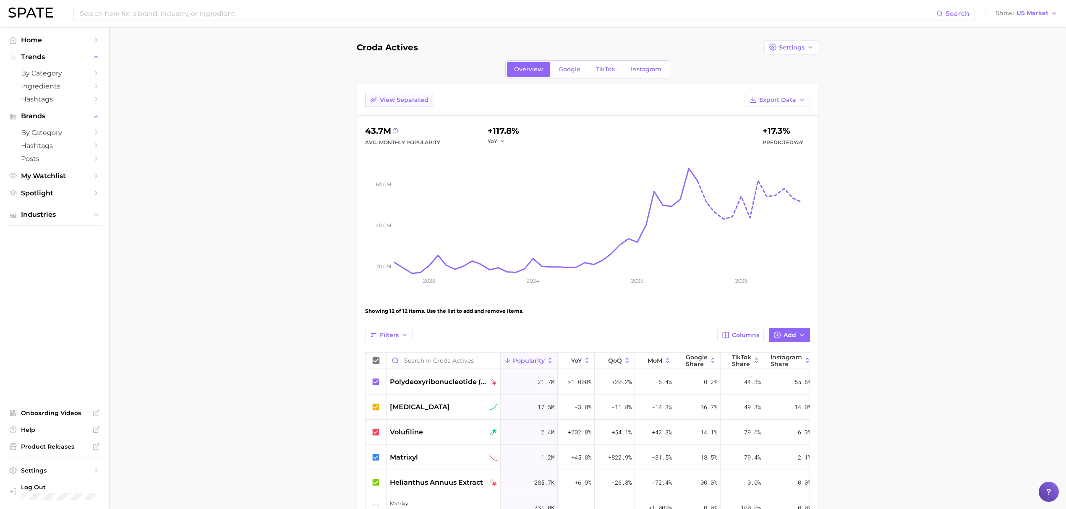
click at [392, 103] on span "View Separated" at bounding box center [404, 100] width 49 height 7
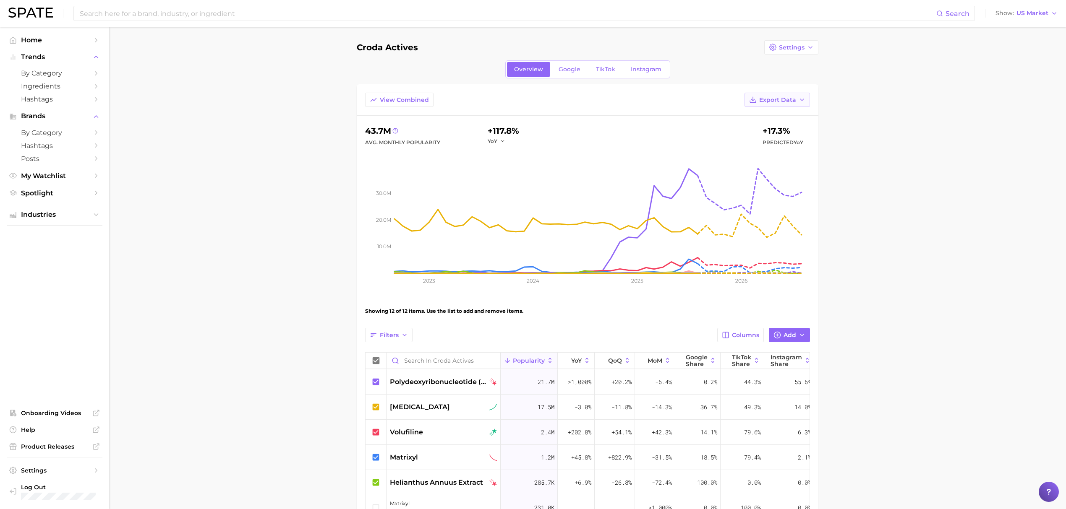
click at [793, 99] on span "Export Data" at bounding box center [777, 100] width 37 height 7
click at [782, 142] on span "Time Series Image" at bounding box center [760, 145] width 56 height 7
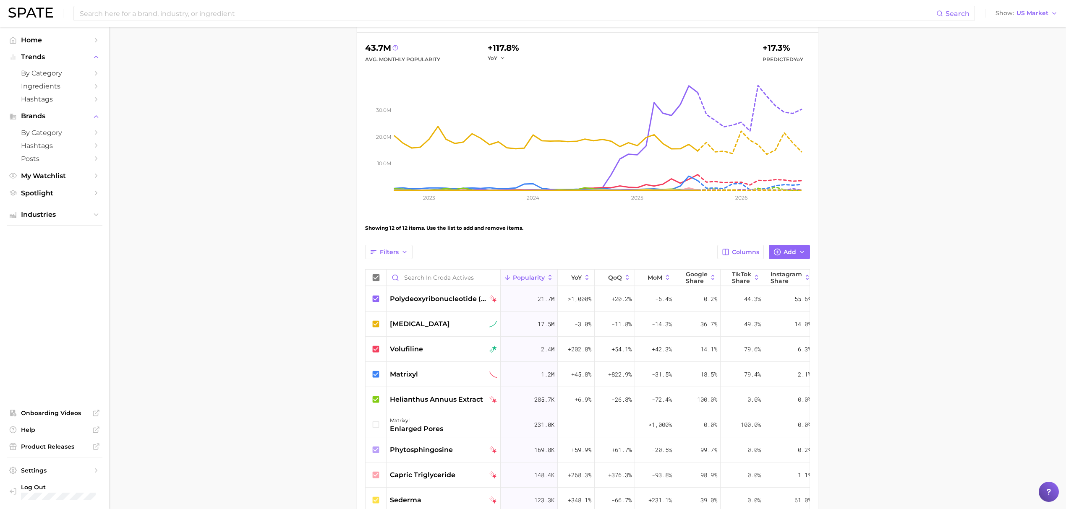
scroll to position [56, 0]
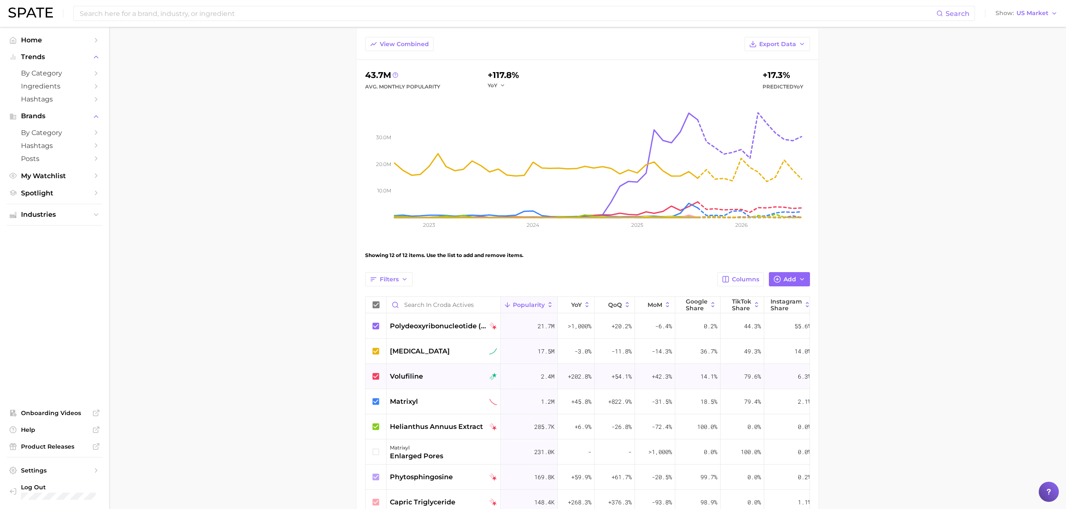
click at [378, 378] on icon at bounding box center [376, 376] width 7 height 7
click at [372, 382] on icon at bounding box center [375, 401] width 9 height 9
click at [375, 382] on icon at bounding box center [376, 426] width 7 height 7
click at [375, 382] on icon at bounding box center [375, 427] width 9 height 9
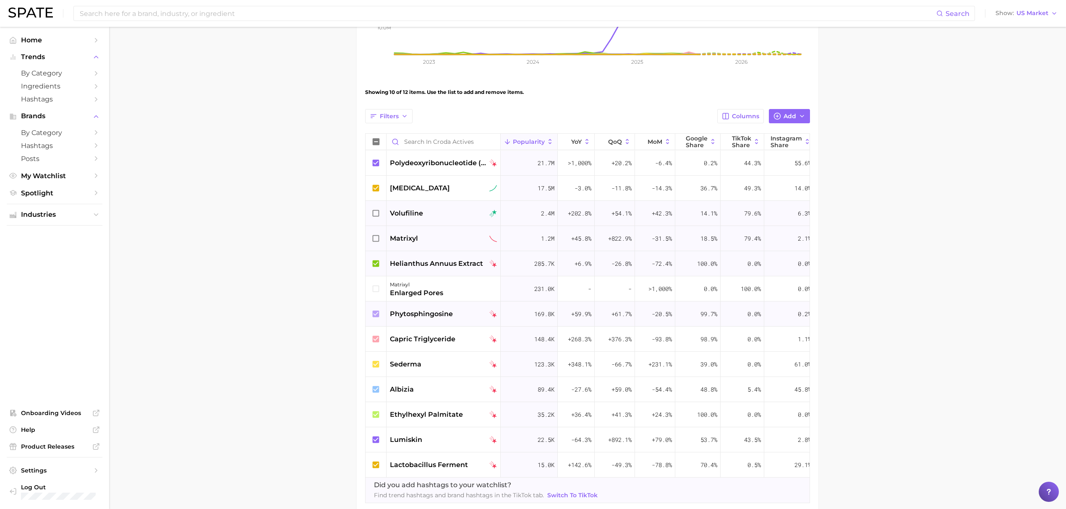
scroll to position [224, 0]
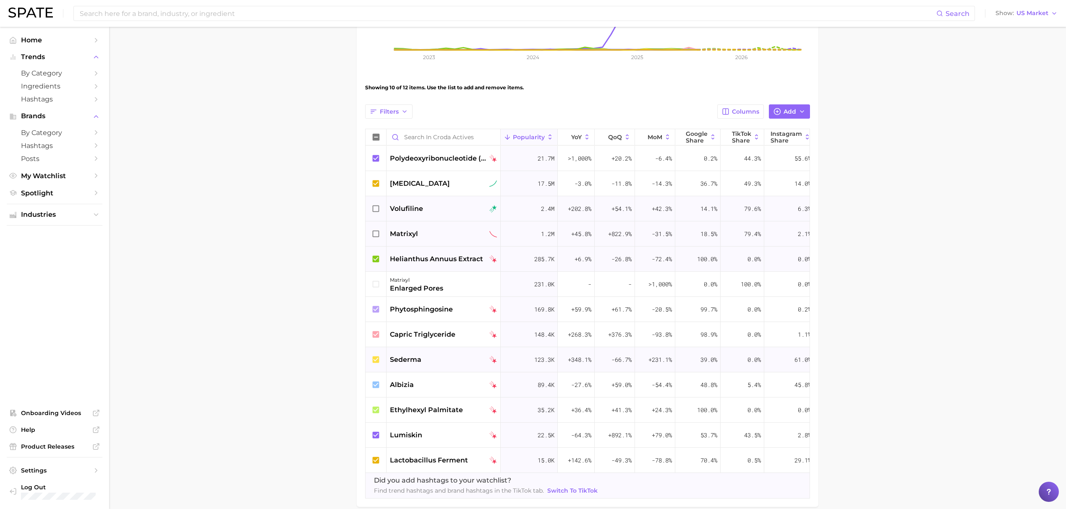
click at [376, 362] on icon at bounding box center [376, 359] width 7 height 7
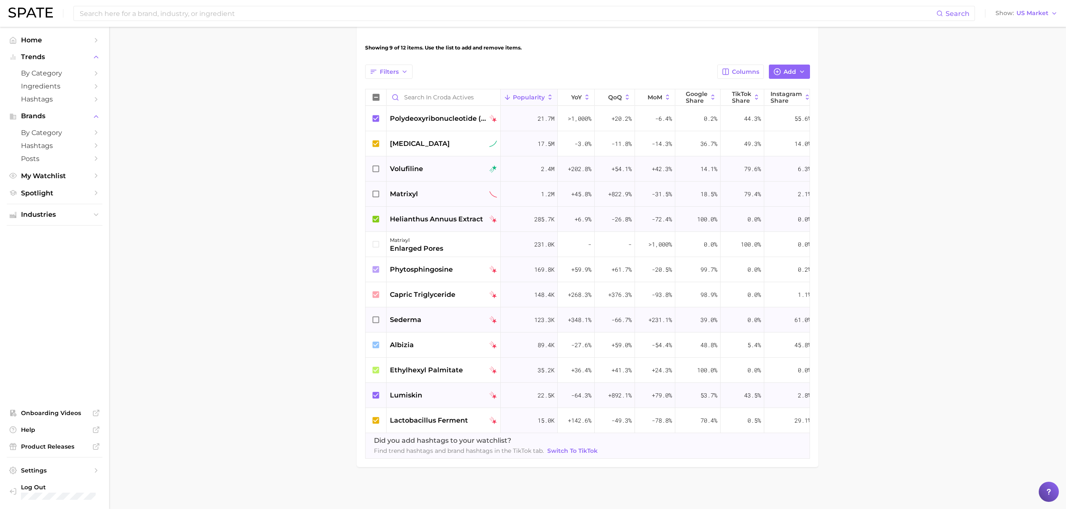
click at [376, 382] on icon at bounding box center [376, 395] width 7 height 7
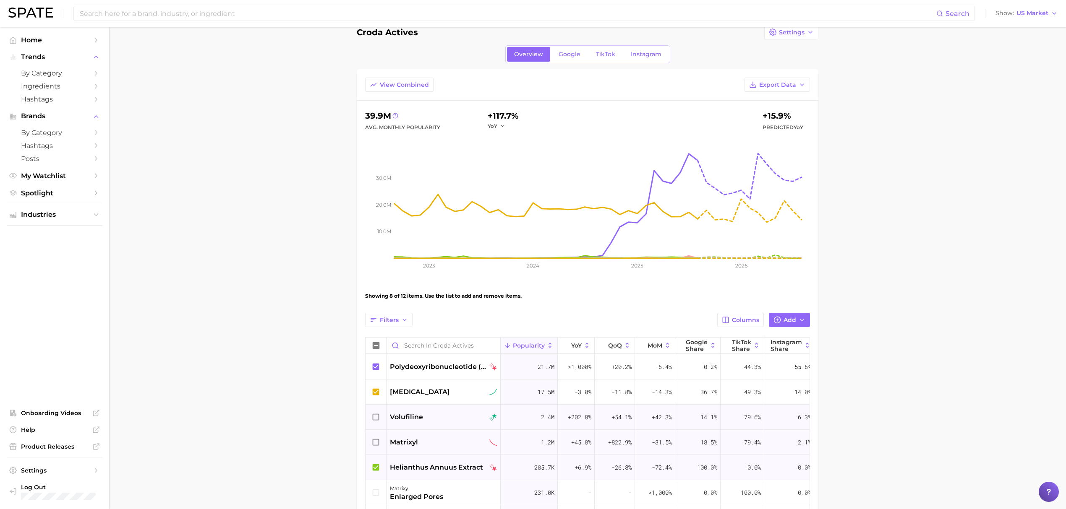
scroll to position [0, 0]
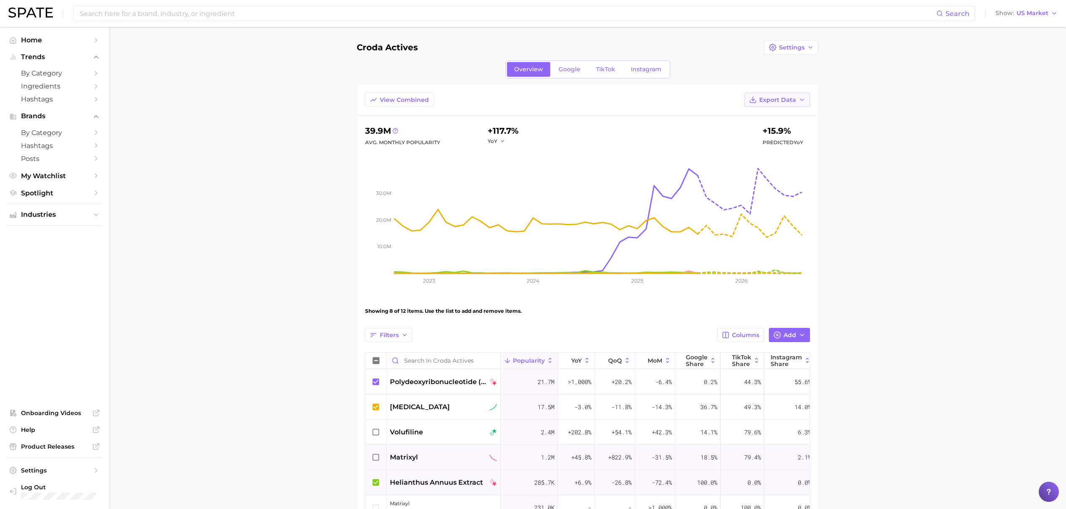
click at [800, 98] on icon "button" at bounding box center [802, 100] width 7 height 7
click at [776, 144] on span "Time Series Image" at bounding box center [760, 145] width 56 height 7
click at [76, 175] on span "My Watchlist" at bounding box center [54, 176] width 67 height 8
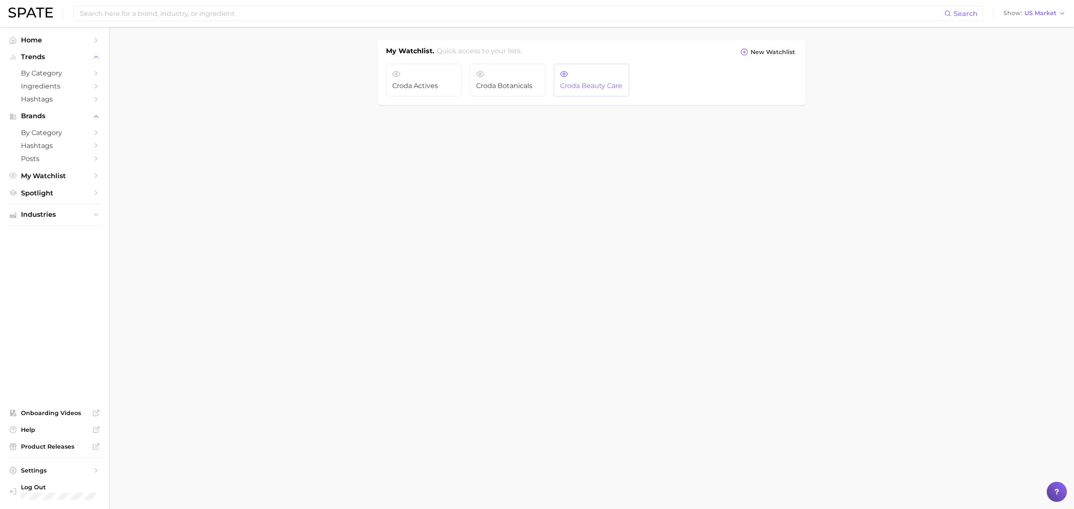
click at [576, 81] on link "Croda Beauty Care" at bounding box center [592, 80] width 76 height 33
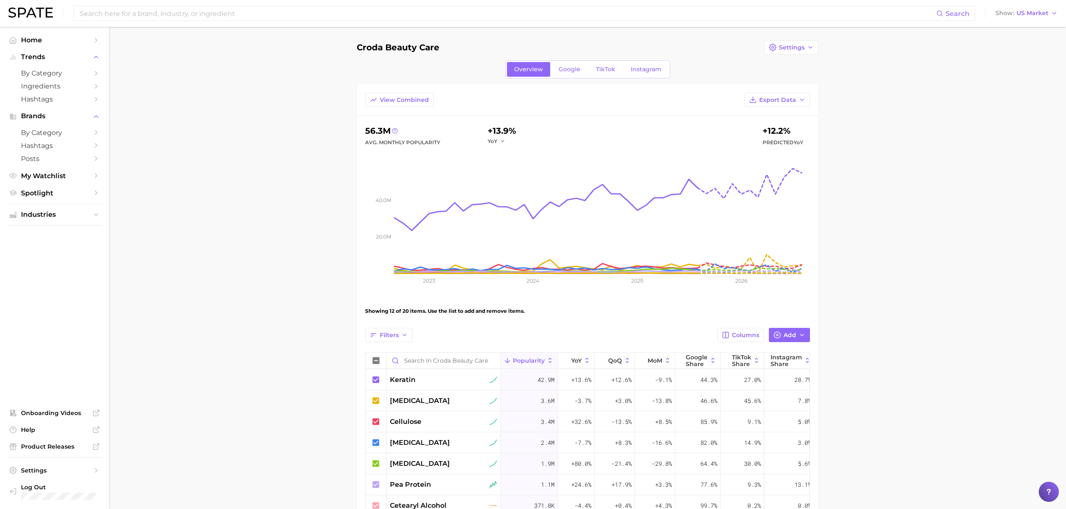
click at [781, 87] on div "View Combined Export Data 56.3m Avg. Monthly Popularity +13.9% YoY +12.2% Predi…" at bounding box center [588, 451] width 462 height 735
click at [781, 95] on button "Export Data" at bounding box center [776, 100] width 65 height 14
click at [783, 142] on span "Time Series Image" at bounding box center [760, 145] width 56 height 7
click at [74, 180] on span "My Watchlist" at bounding box center [54, 176] width 67 height 8
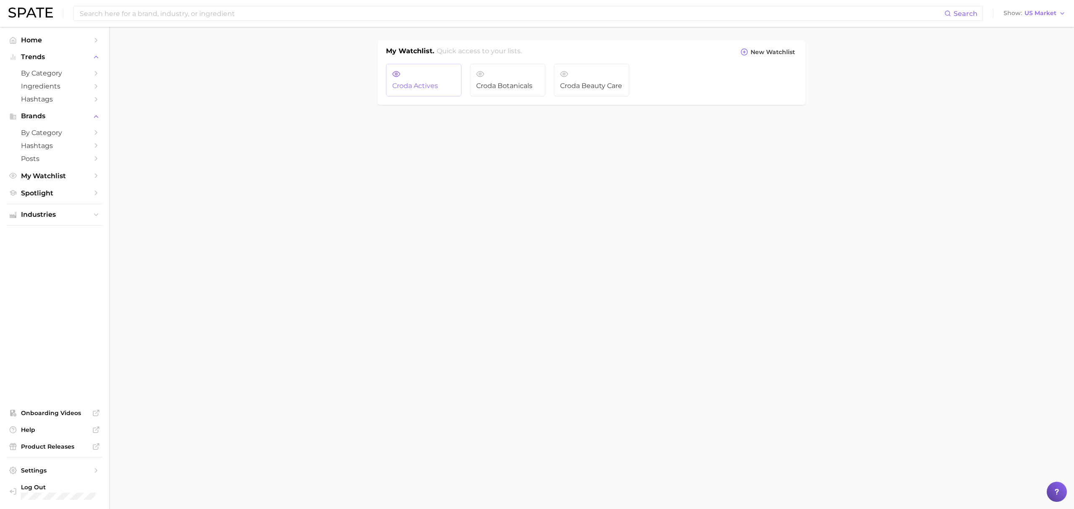
click at [444, 92] on link "Croda Actives" at bounding box center [424, 80] width 76 height 33
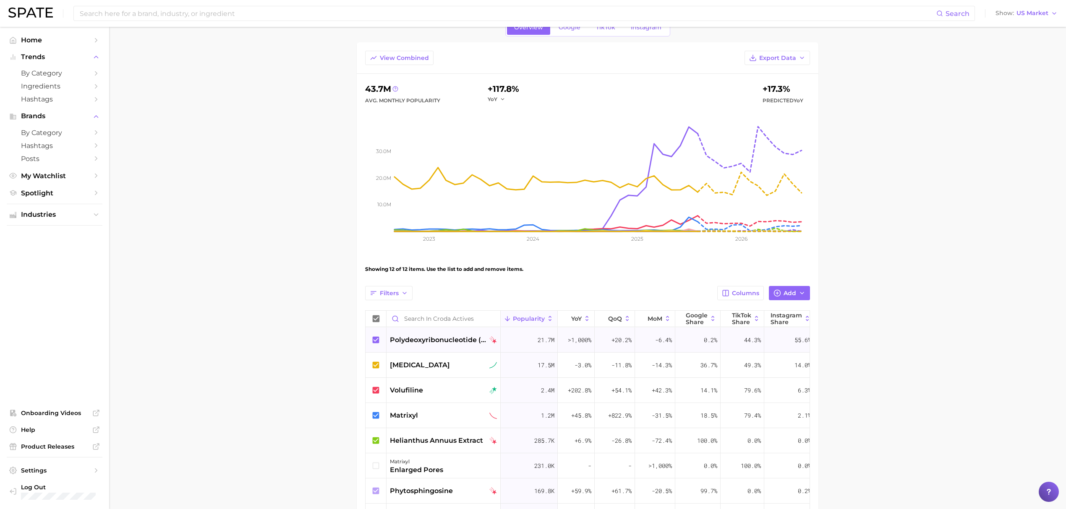
scroll to position [112, 0]
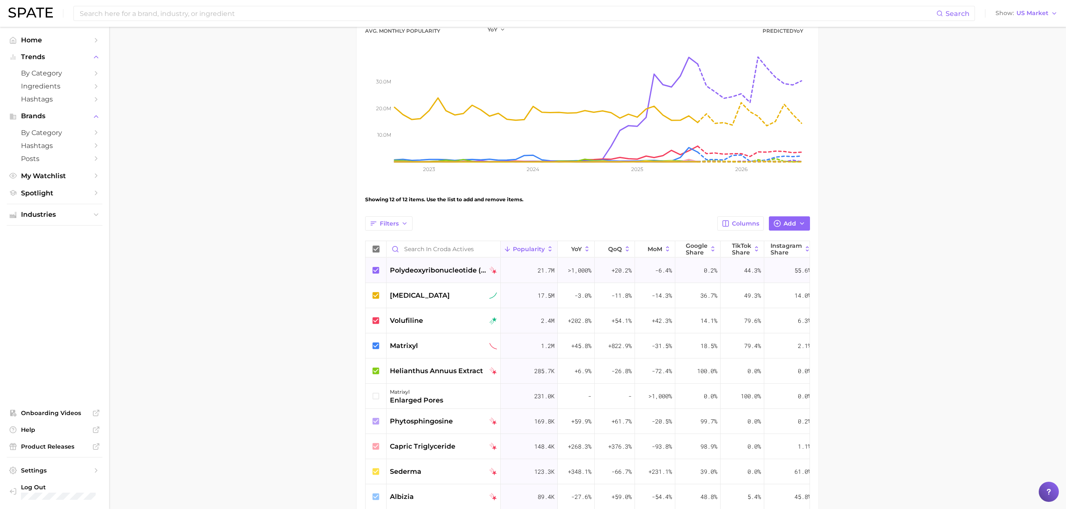
click at [379, 270] on icon at bounding box center [376, 270] width 7 height 7
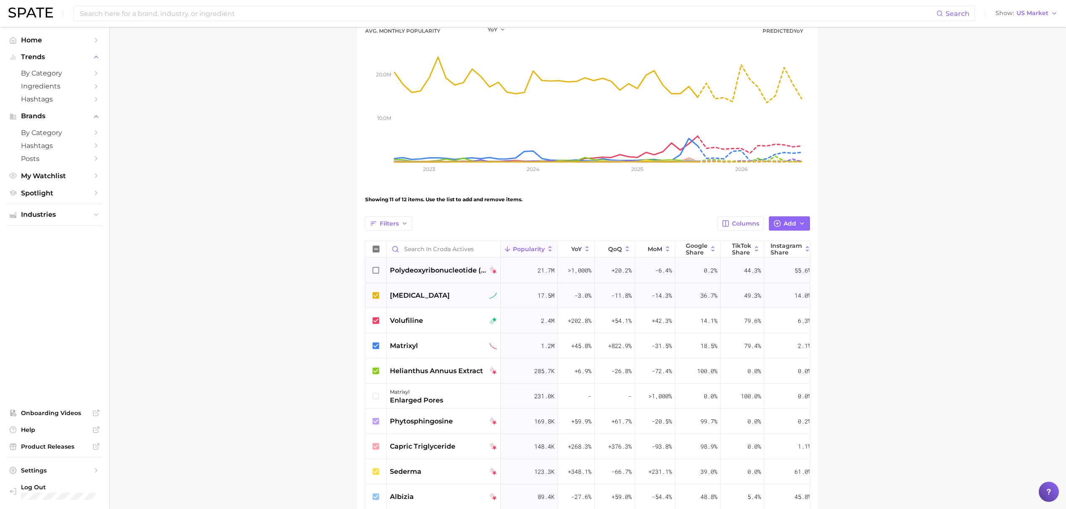
click at [375, 294] on icon at bounding box center [376, 295] width 7 height 7
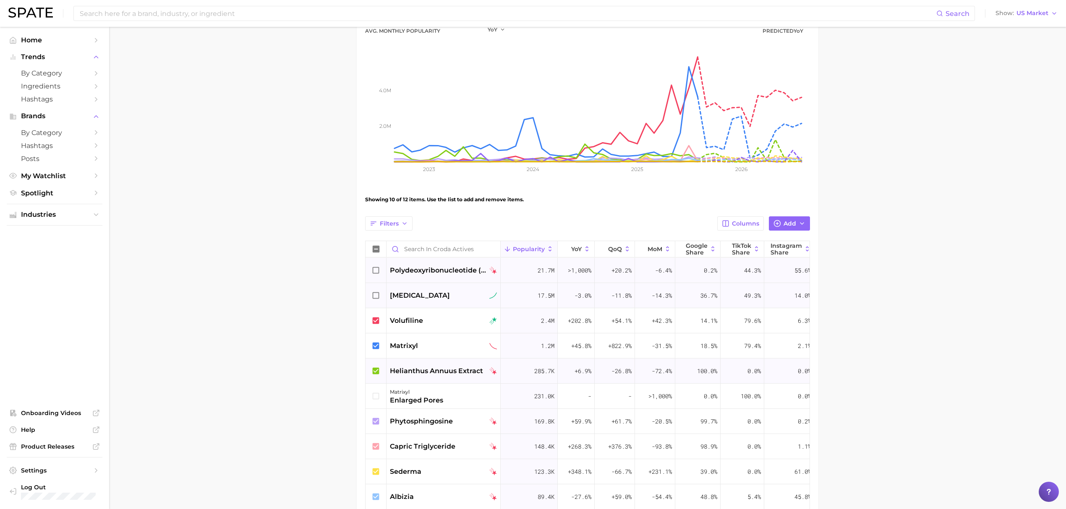
click at [376, 368] on icon at bounding box center [375, 371] width 9 height 9
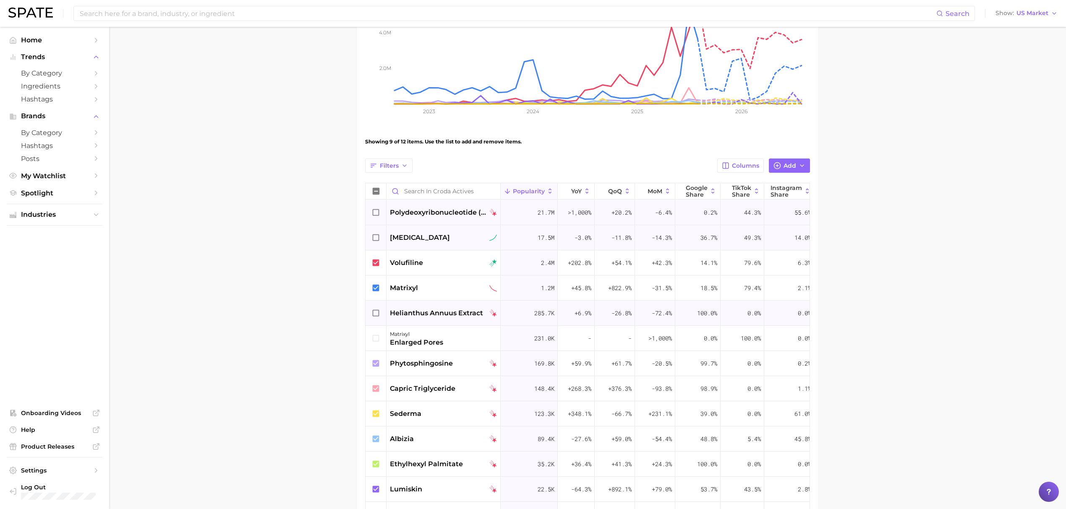
scroll to position [224, 0]
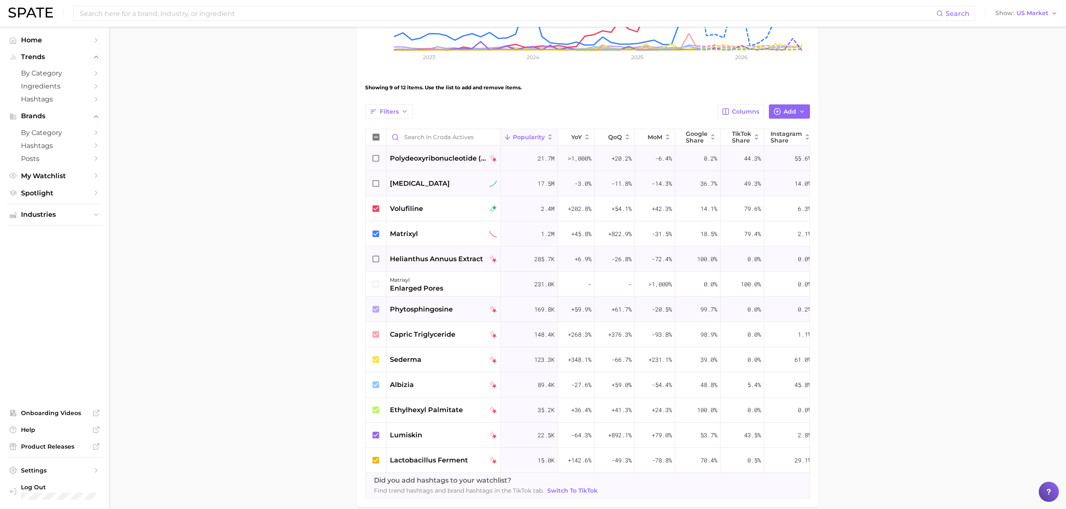
click at [375, 310] on icon at bounding box center [376, 309] width 7 height 7
click at [376, 332] on icon at bounding box center [375, 334] width 9 height 9
click at [375, 382] on icon at bounding box center [376, 384] width 7 height 7
click at [374, 382] on icon at bounding box center [375, 410] width 9 height 9
click at [376, 382] on icon at bounding box center [376, 460] width 7 height 7
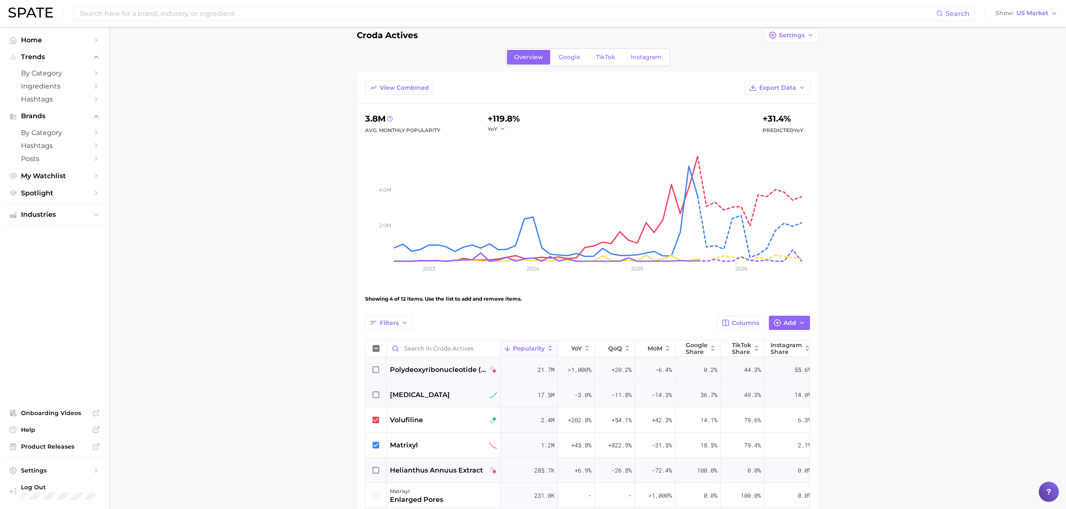
scroll to position [0, 0]
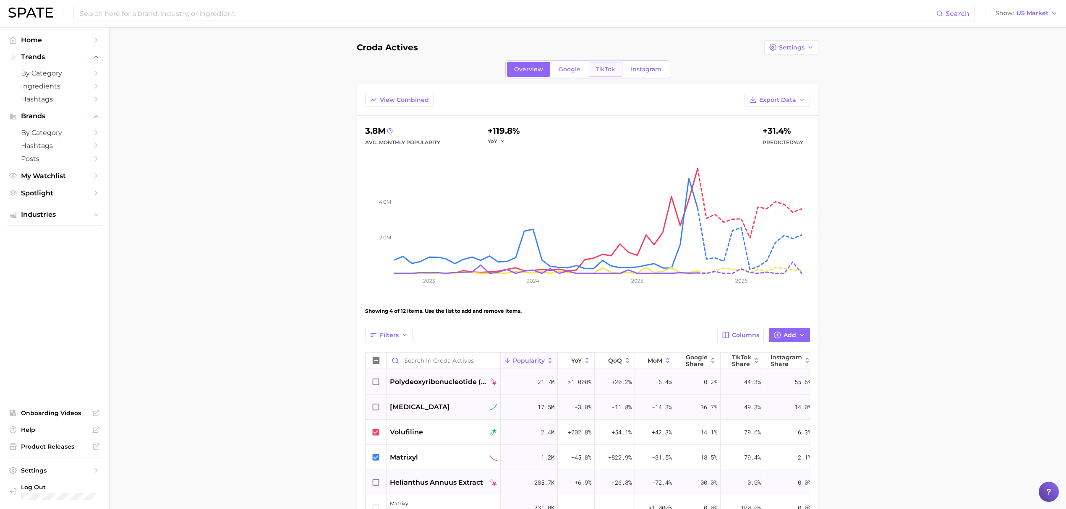
click at [606, 71] on span "TikTok" at bounding box center [605, 69] width 19 height 7
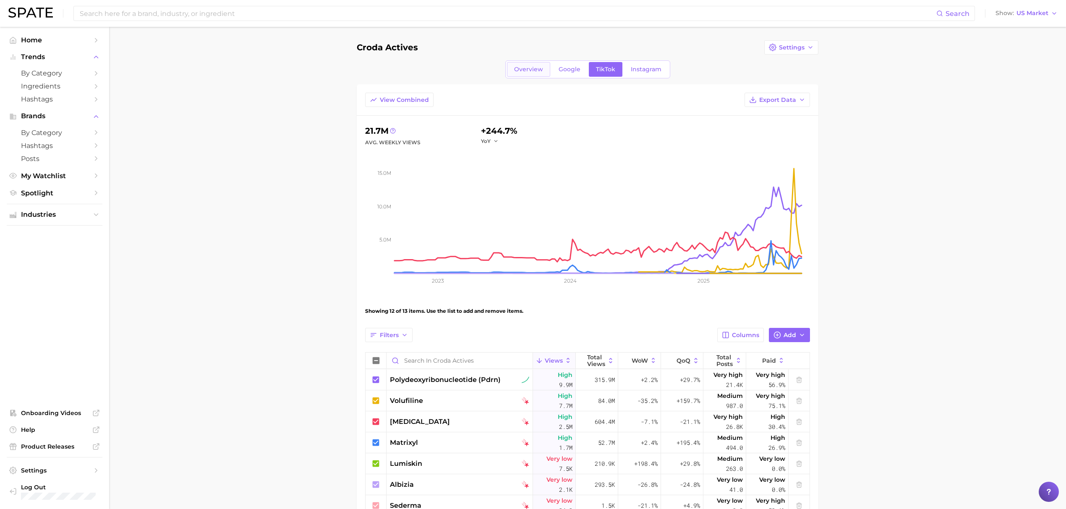
click at [529, 73] on link "Overview" at bounding box center [528, 69] width 43 height 15
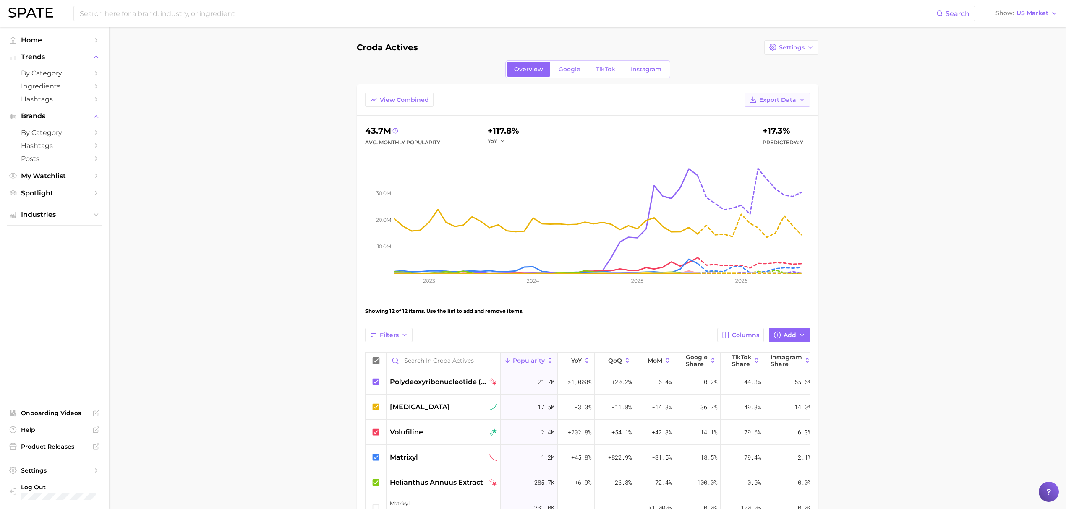
click at [788, 98] on span "Export Data" at bounding box center [777, 100] width 37 height 7
click at [779, 142] on span "Time Series Image" at bounding box center [760, 145] width 56 height 7
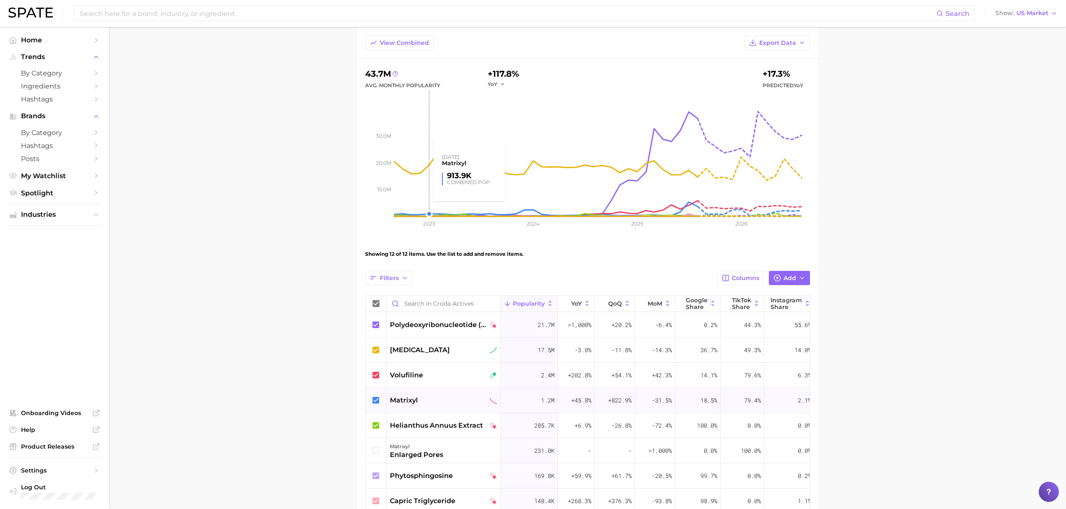
scroll to position [112, 0]
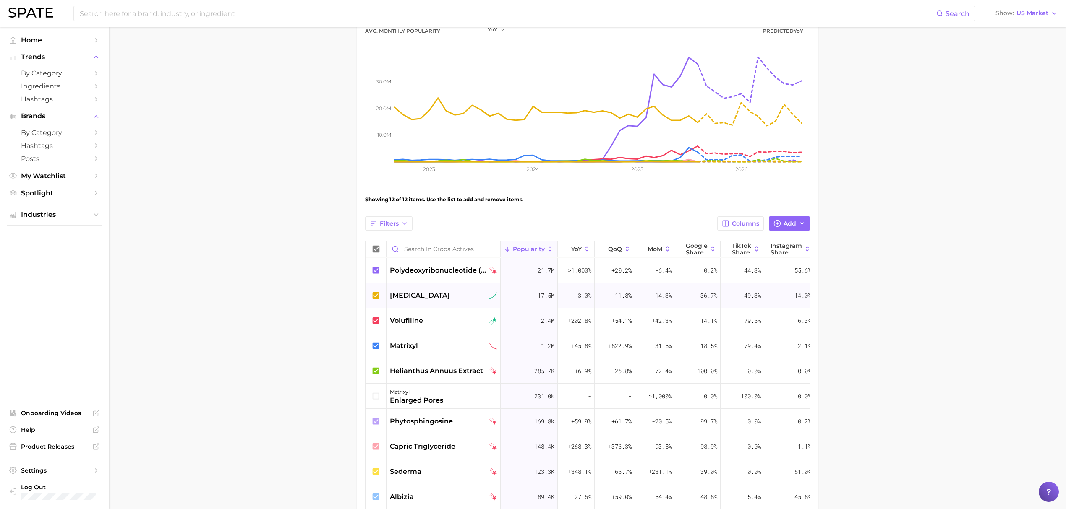
click at [378, 295] on icon at bounding box center [375, 295] width 9 height 9
click at [374, 269] on icon at bounding box center [376, 270] width 7 height 7
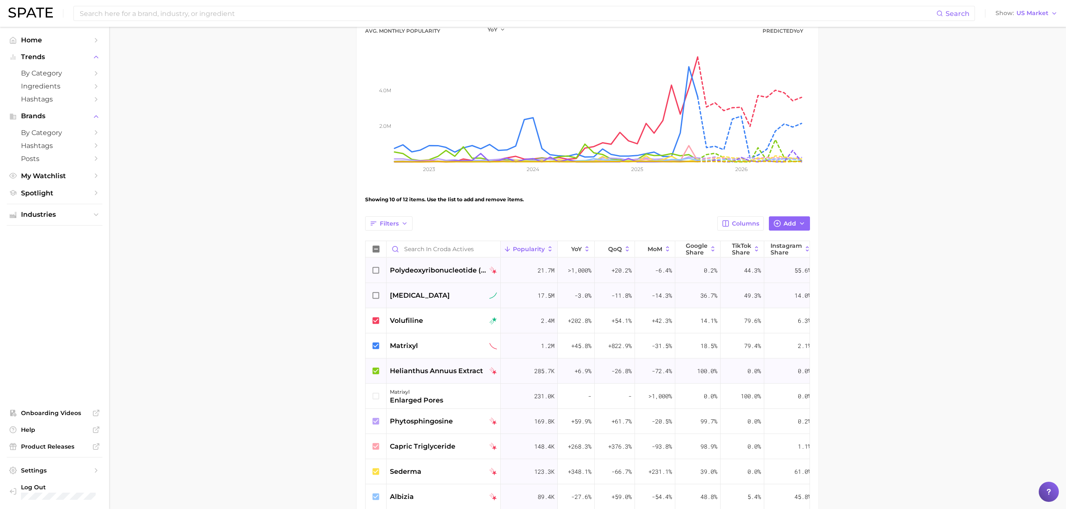
click at [374, 371] on icon at bounding box center [375, 371] width 9 height 9
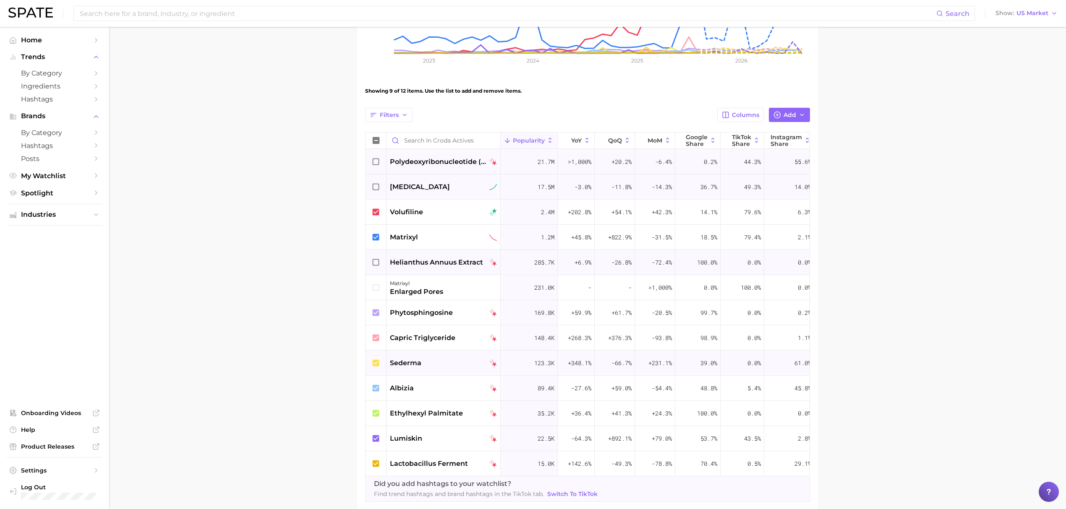
scroll to position [224, 0]
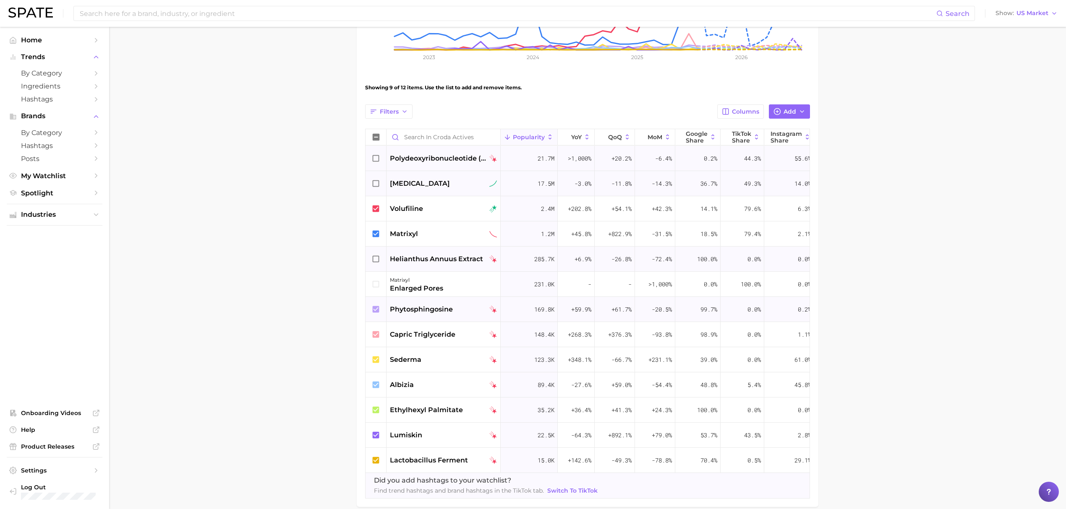
click at [376, 310] on icon at bounding box center [375, 309] width 9 height 9
click at [376, 333] on icon at bounding box center [376, 334] width 7 height 7
click at [378, 382] on icon at bounding box center [376, 384] width 7 height 7
click at [377, 382] on icon at bounding box center [375, 410] width 9 height 9
click at [374, 382] on icon at bounding box center [376, 460] width 7 height 7
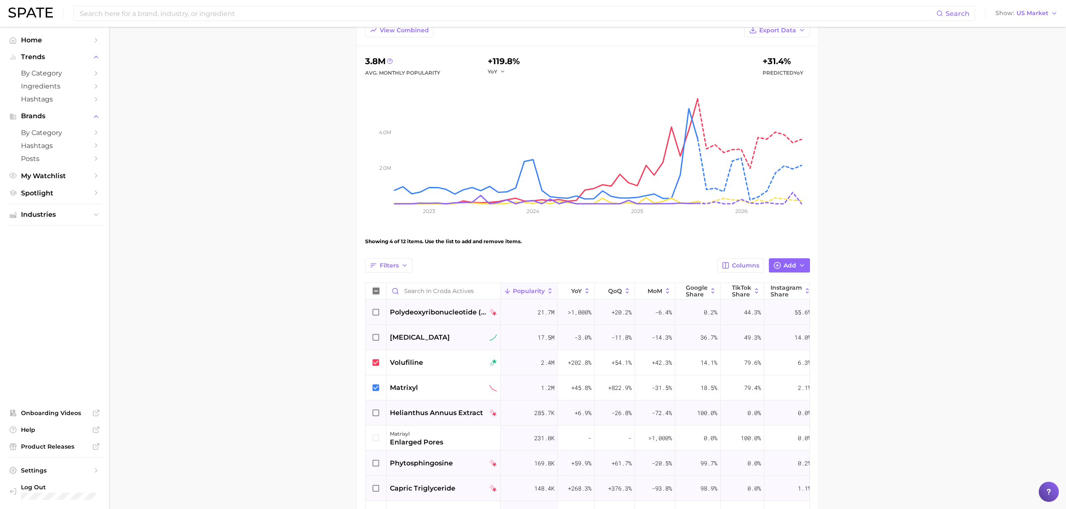
scroll to position [0, 0]
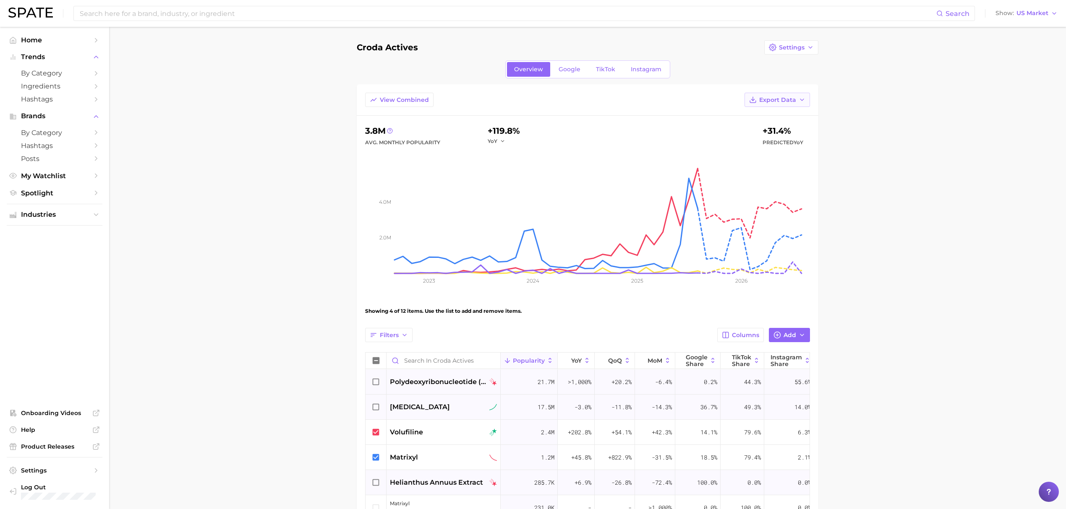
click at [804, 99] on icon "button" at bounding box center [802, 100] width 7 height 7
click at [776, 140] on button "Time Series Image" at bounding box center [764, 145] width 92 height 15
click at [554, 71] on link "Google" at bounding box center [569, 69] width 36 height 15
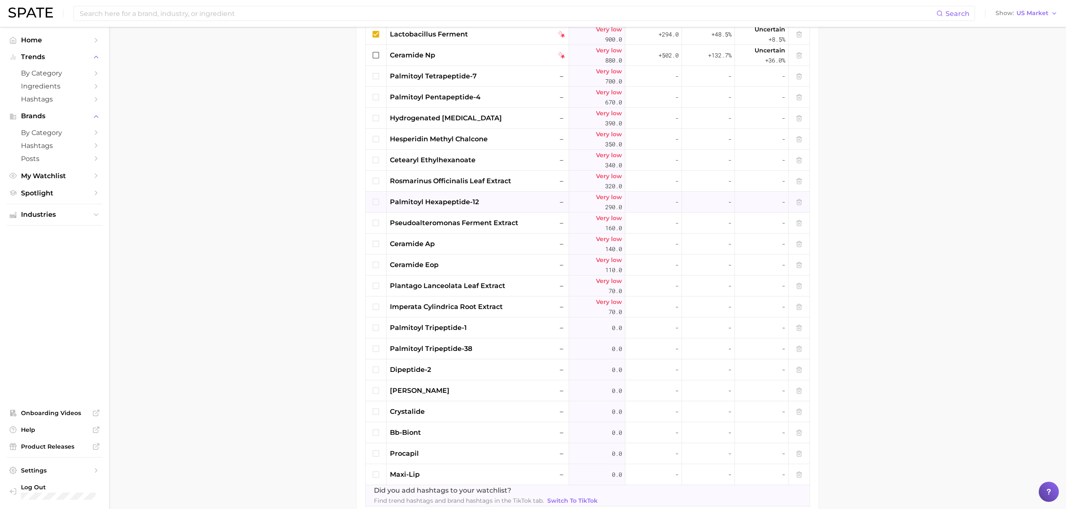
scroll to position [392, 0]
